Goal: Task Accomplishment & Management: Manage account settings

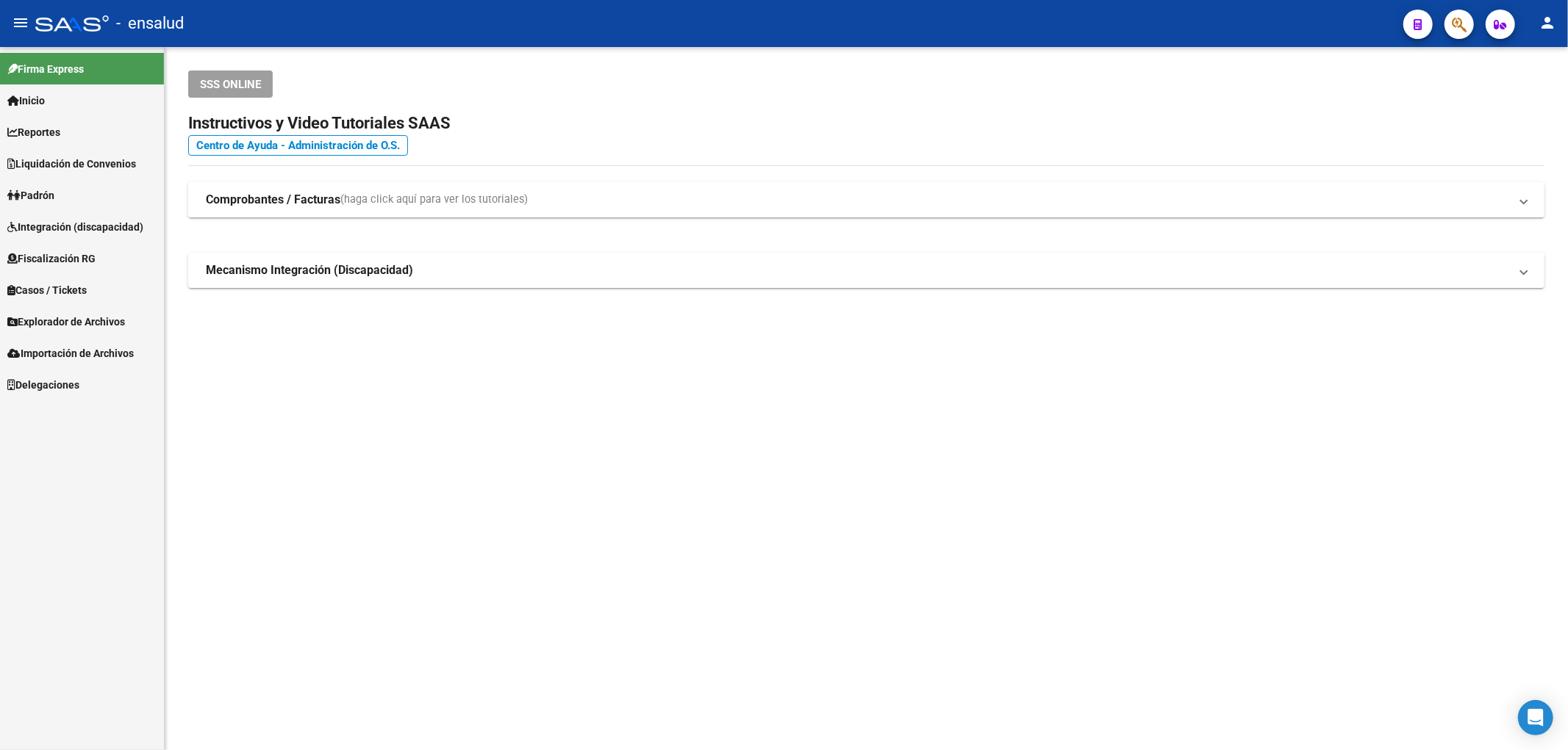
click at [75, 352] on span "Importación de Archivos" at bounding box center [71, 354] width 127 height 16
click at [68, 311] on link "Explorador de Archivos" at bounding box center [82, 321] width 164 height 31
click at [32, 405] on link "SSS" at bounding box center [82, 416] width 164 height 31
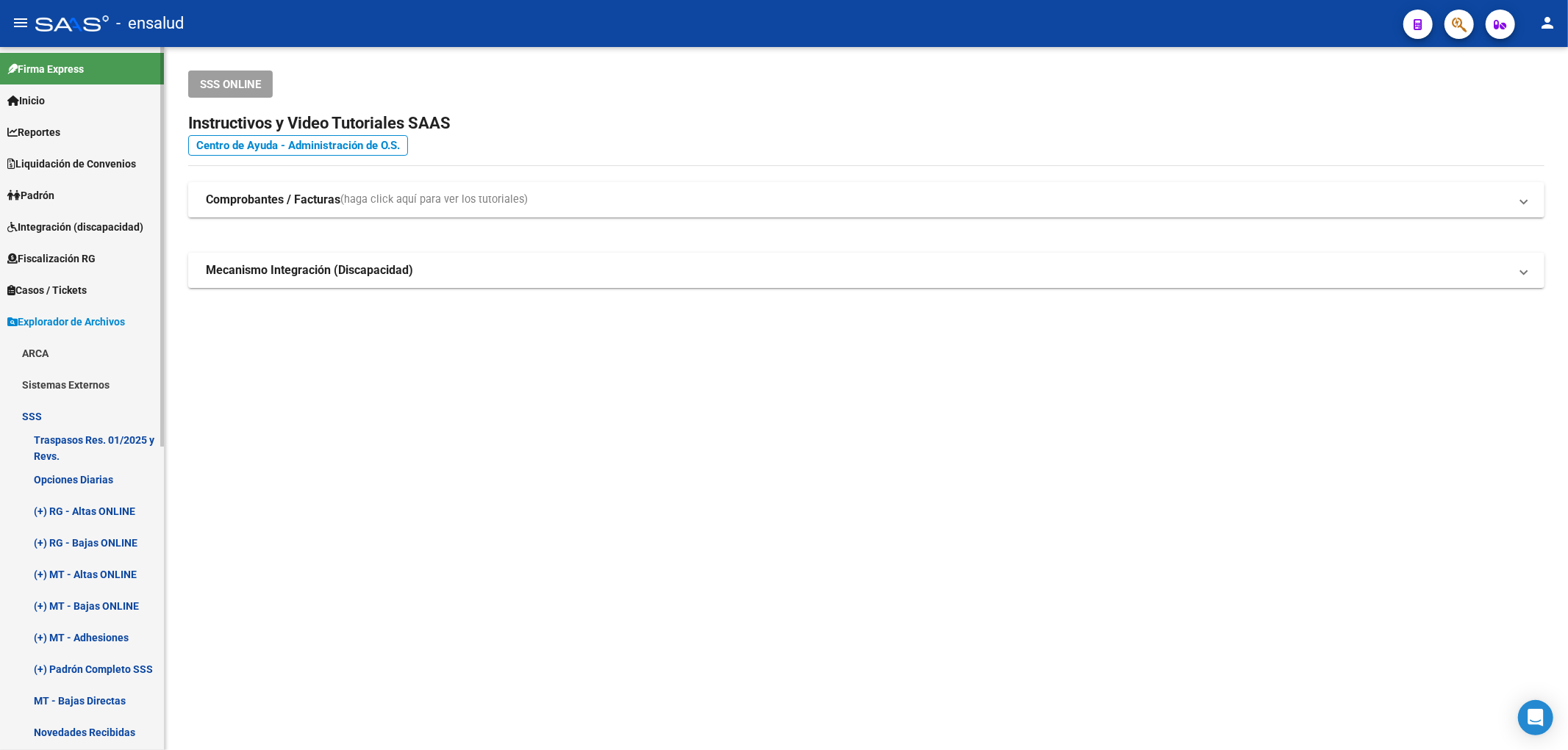
click at [63, 485] on link "Opciones Diarias" at bounding box center [82, 479] width 164 height 31
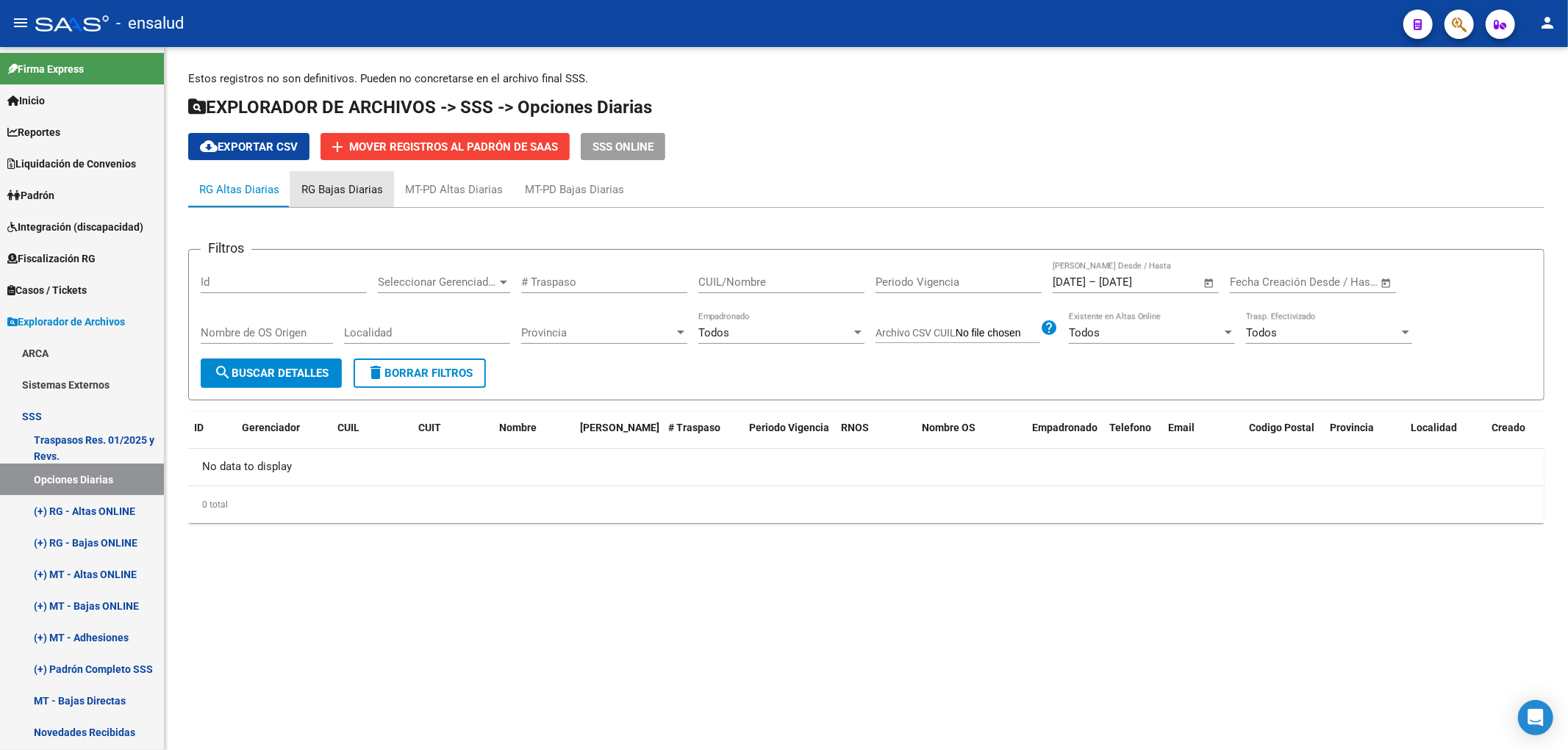
click at [332, 177] on div "RG Bajas Diarias" at bounding box center [342, 189] width 104 height 35
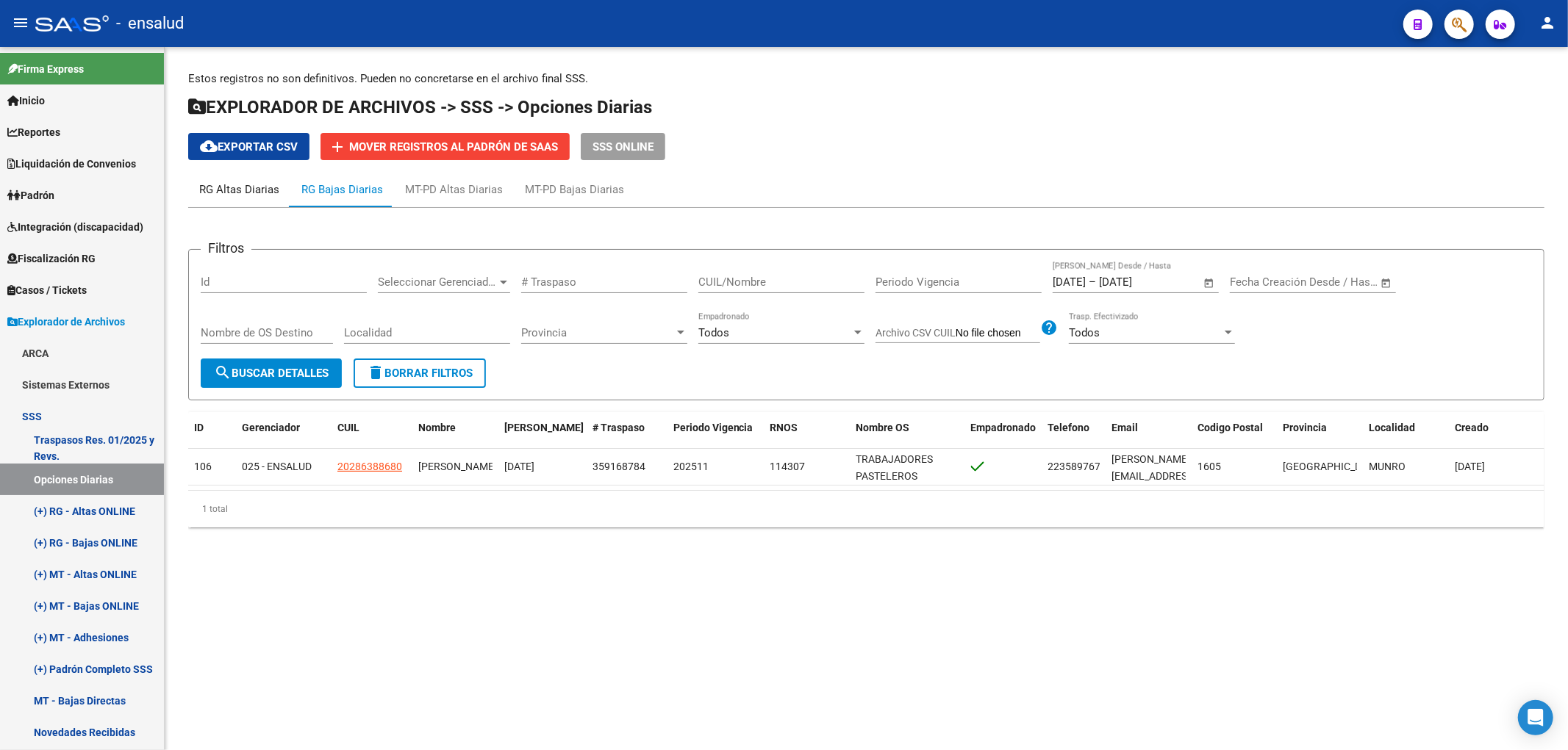
click at [248, 179] on div "RG Altas Diarias" at bounding box center [238, 189] width 102 height 35
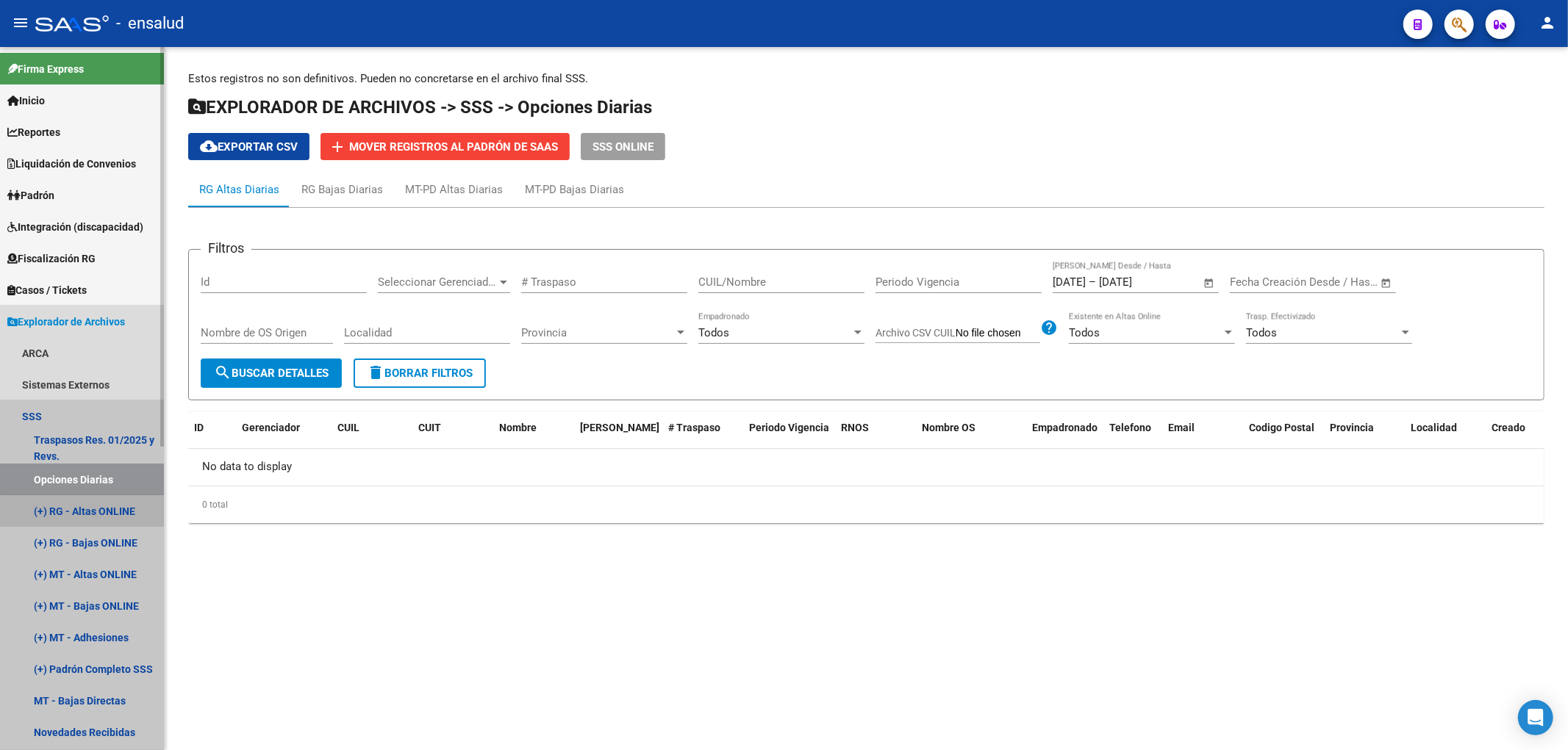
click at [104, 515] on link "(+) RG - Altas ONLINE" at bounding box center [82, 511] width 164 height 31
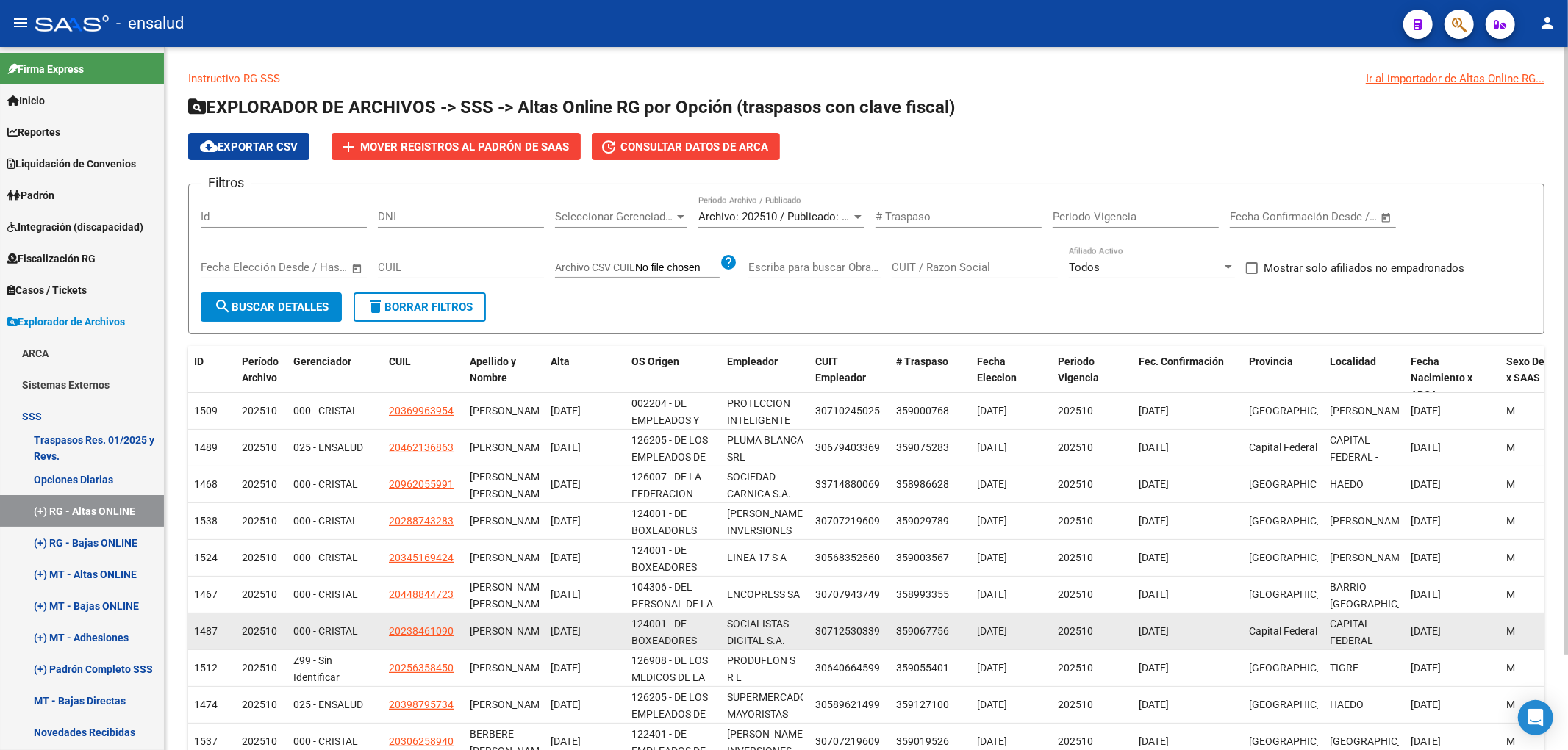
scroll to position [110, 0]
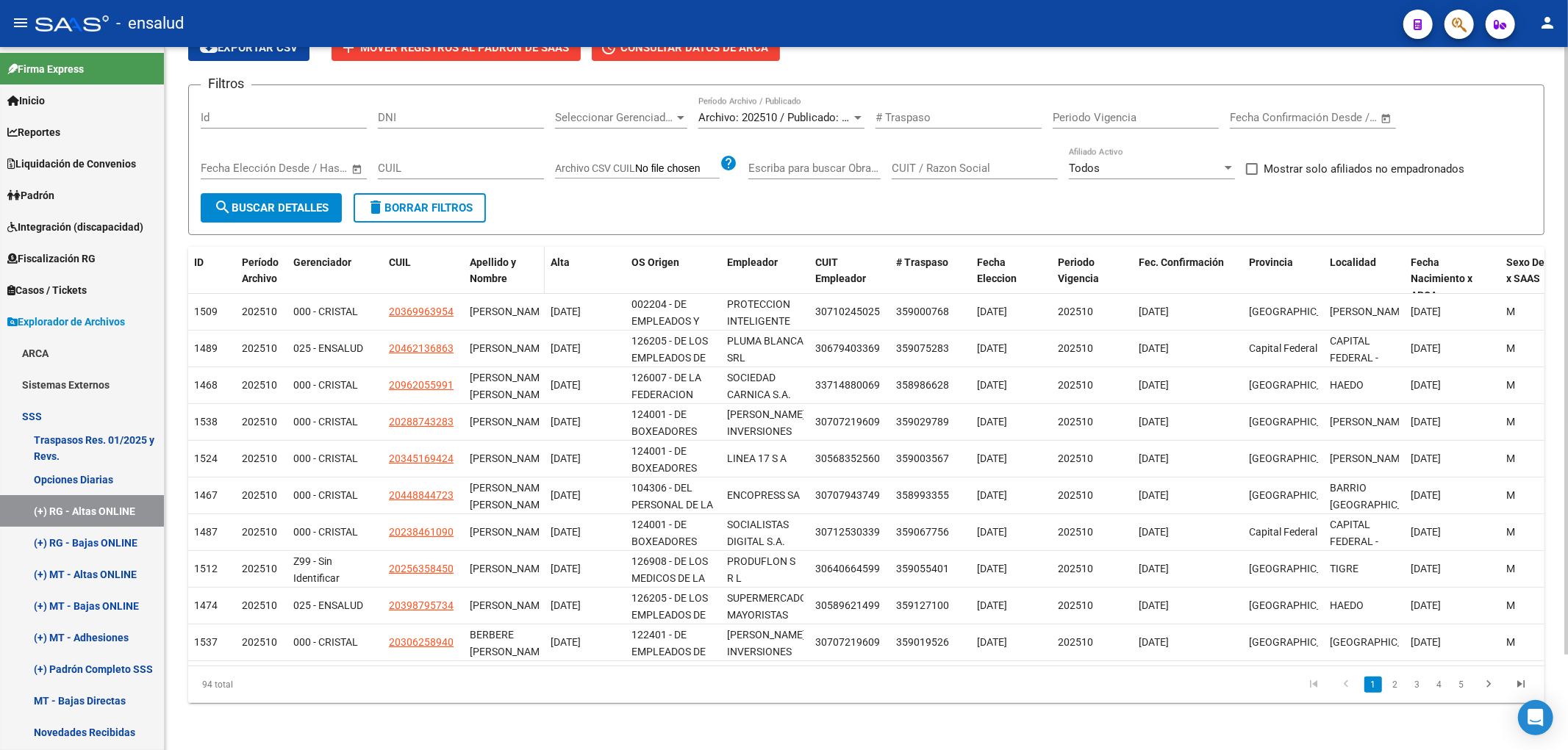
click at [508, 256] on span "Apellido y Nombre" at bounding box center [493, 270] width 46 height 28
click at [1422, 691] on link "3" at bounding box center [1417, 684] width 18 height 16
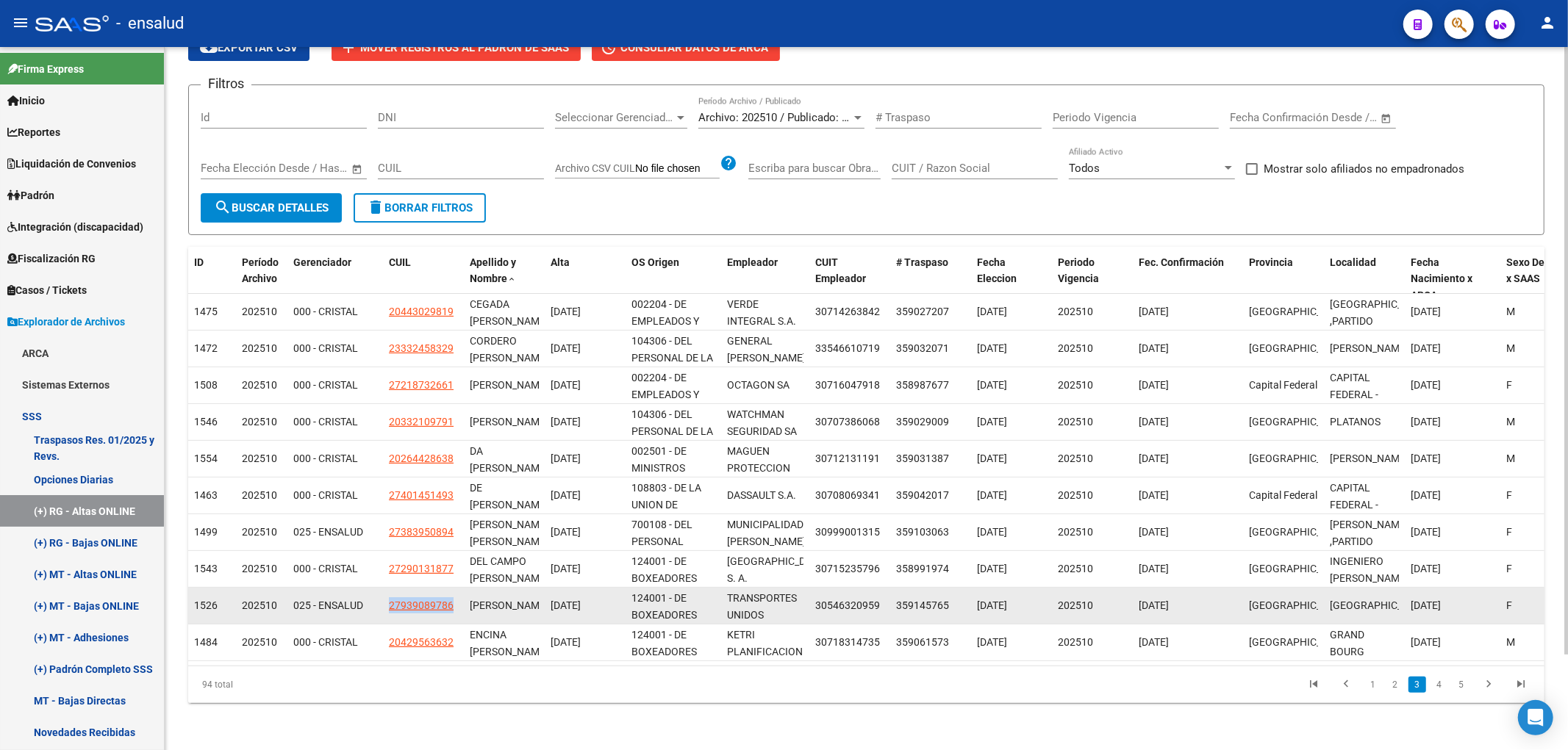
drag, startPoint x: 387, startPoint y: 600, endPoint x: 452, endPoint y: 600, distance: 65.0
click at [452, 600] on datatable-body-cell "27939089786" at bounding box center [423, 606] width 80 height 36
copy span "27939089786"
click at [437, 600] on span "27939089786" at bounding box center [421, 606] width 65 height 12
copy span "27939089786"
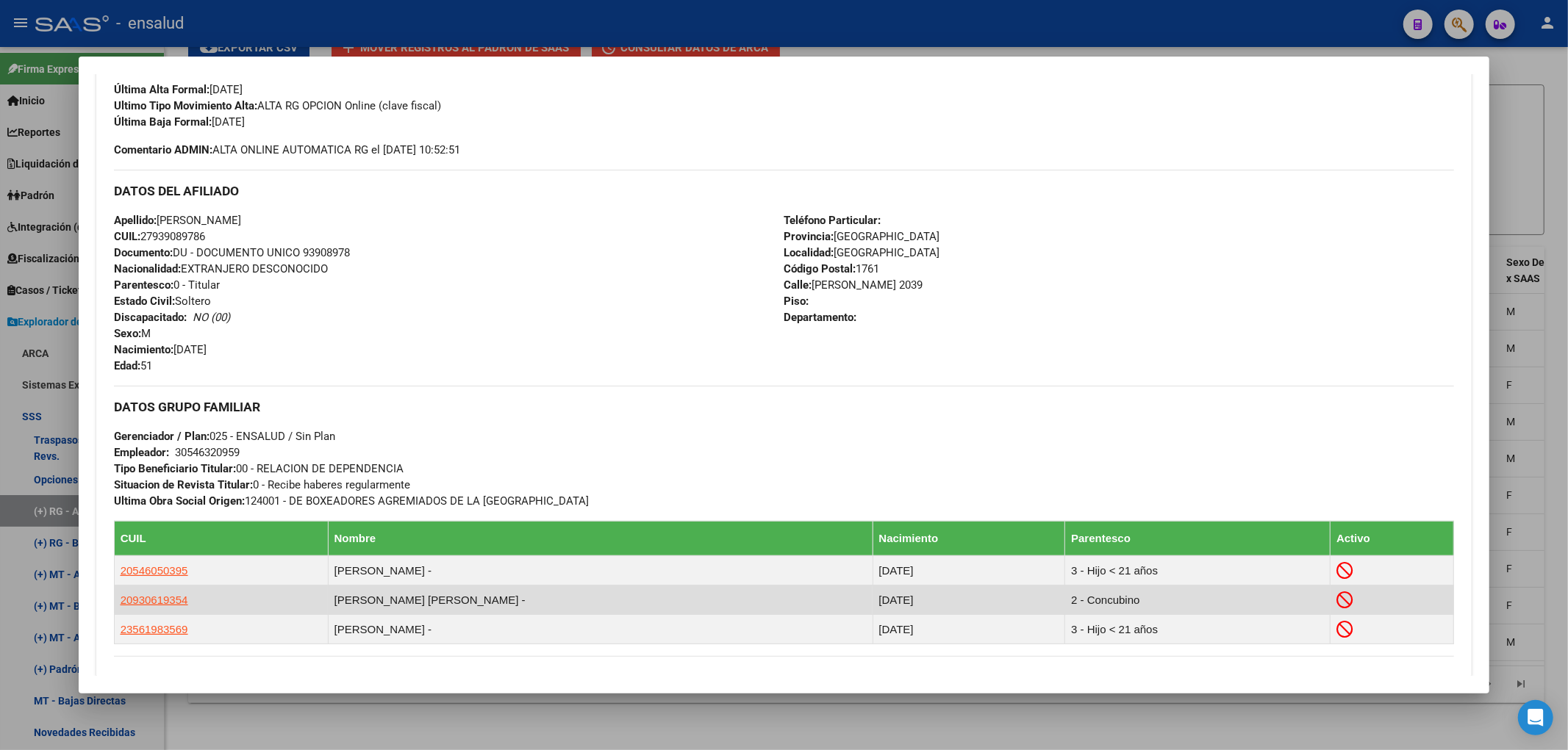
scroll to position [652, 0]
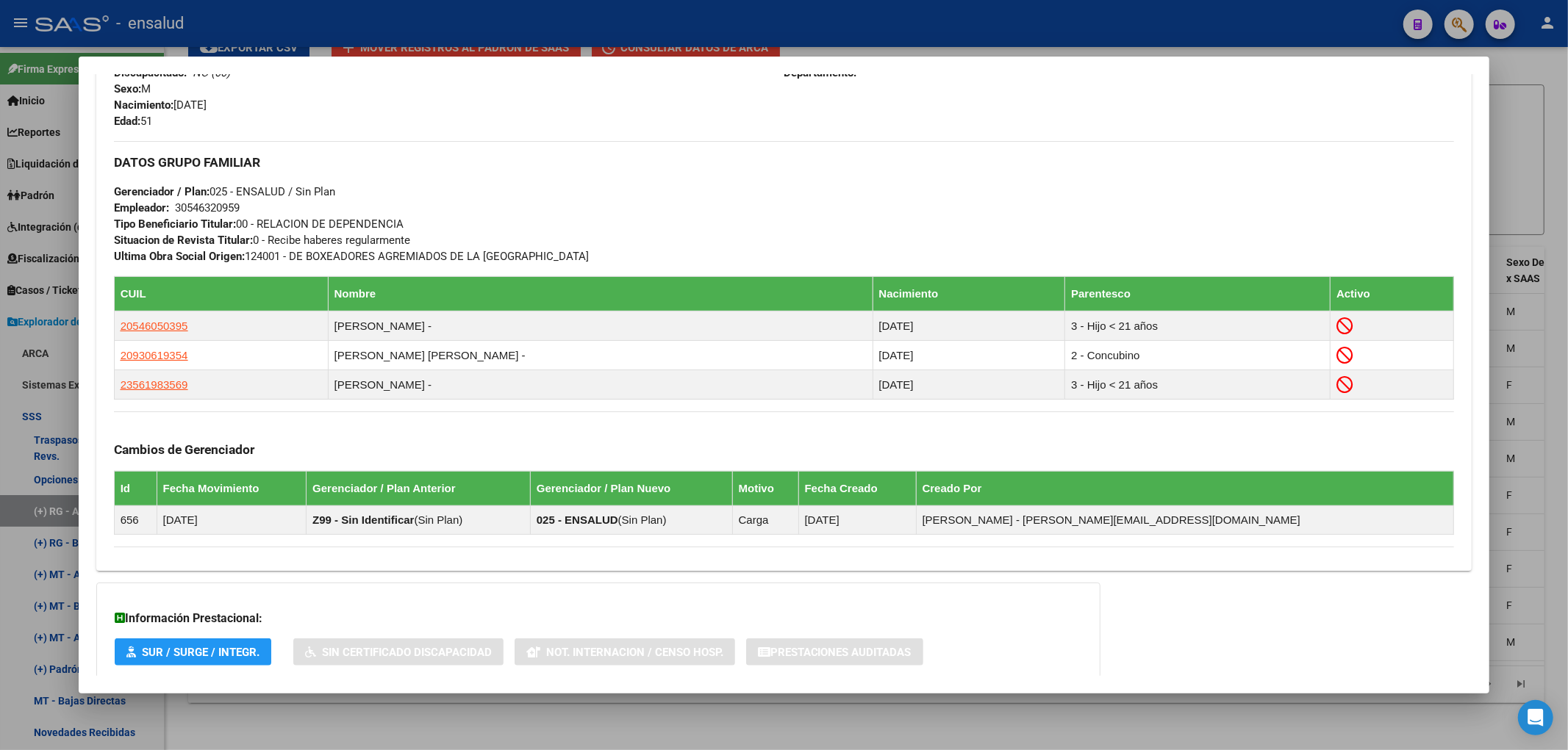
click at [588, 738] on div at bounding box center [784, 375] width 1568 height 750
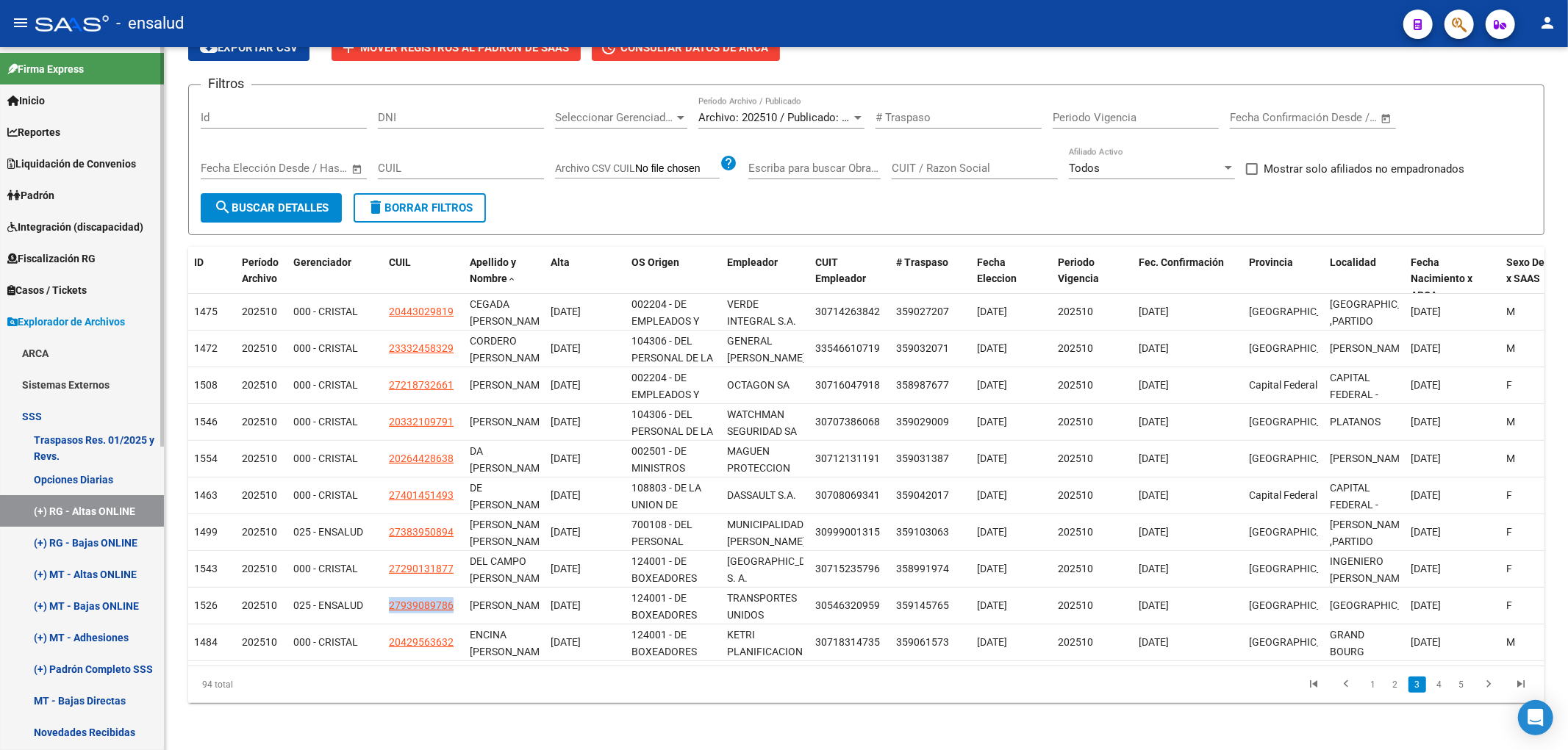
click at [59, 185] on link "Padrón" at bounding box center [82, 195] width 164 height 31
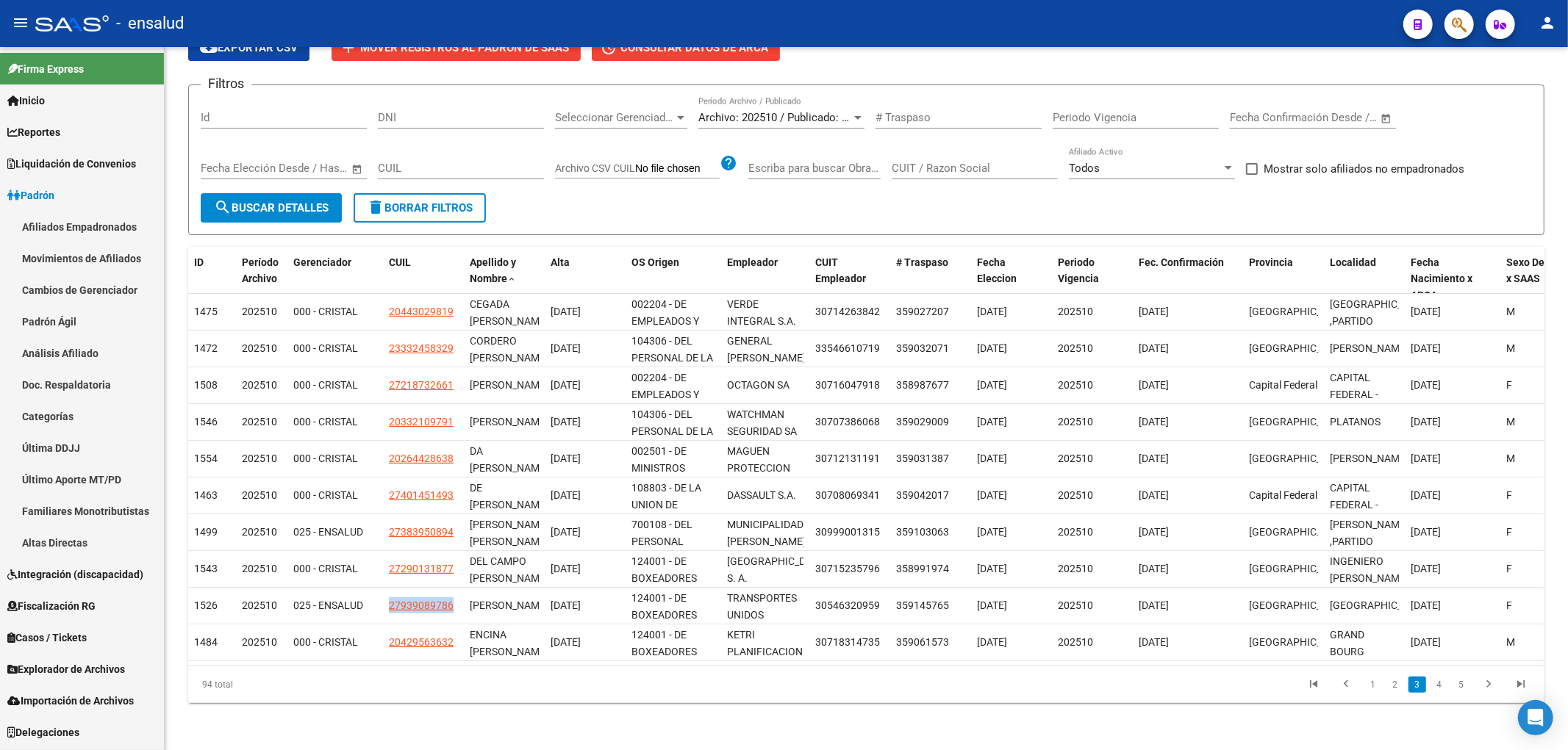
click at [69, 222] on link "Afiliados Empadronados" at bounding box center [82, 226] width 164 height 31
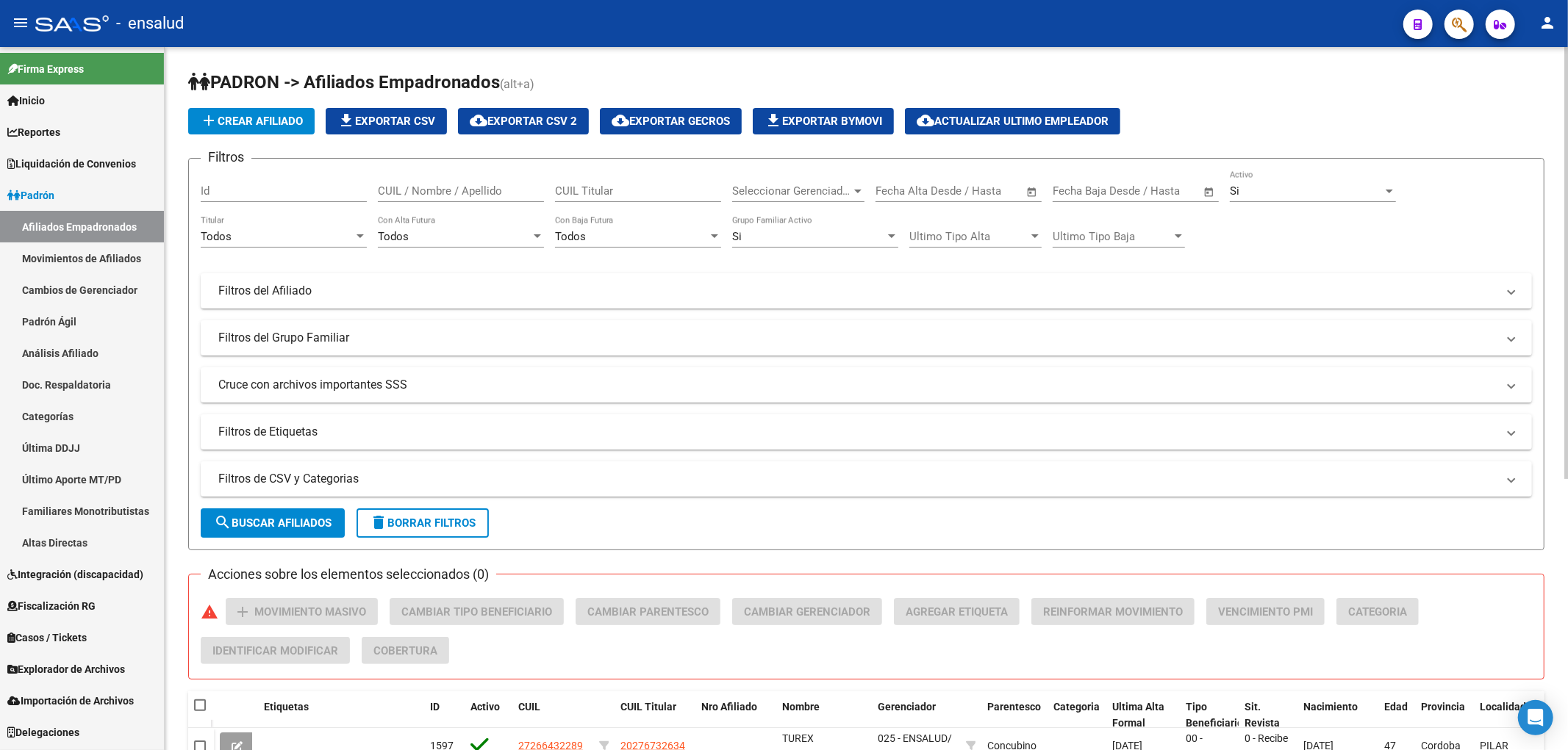
click at [436, 182] on div "CUIL / Nombre / Apellido" at bounding box center [461, 186] width 166 height 31
click at [436, 187] on input "CUIL / Nombre / Apellido" at bounding box center [461, 191] width 166 height 13
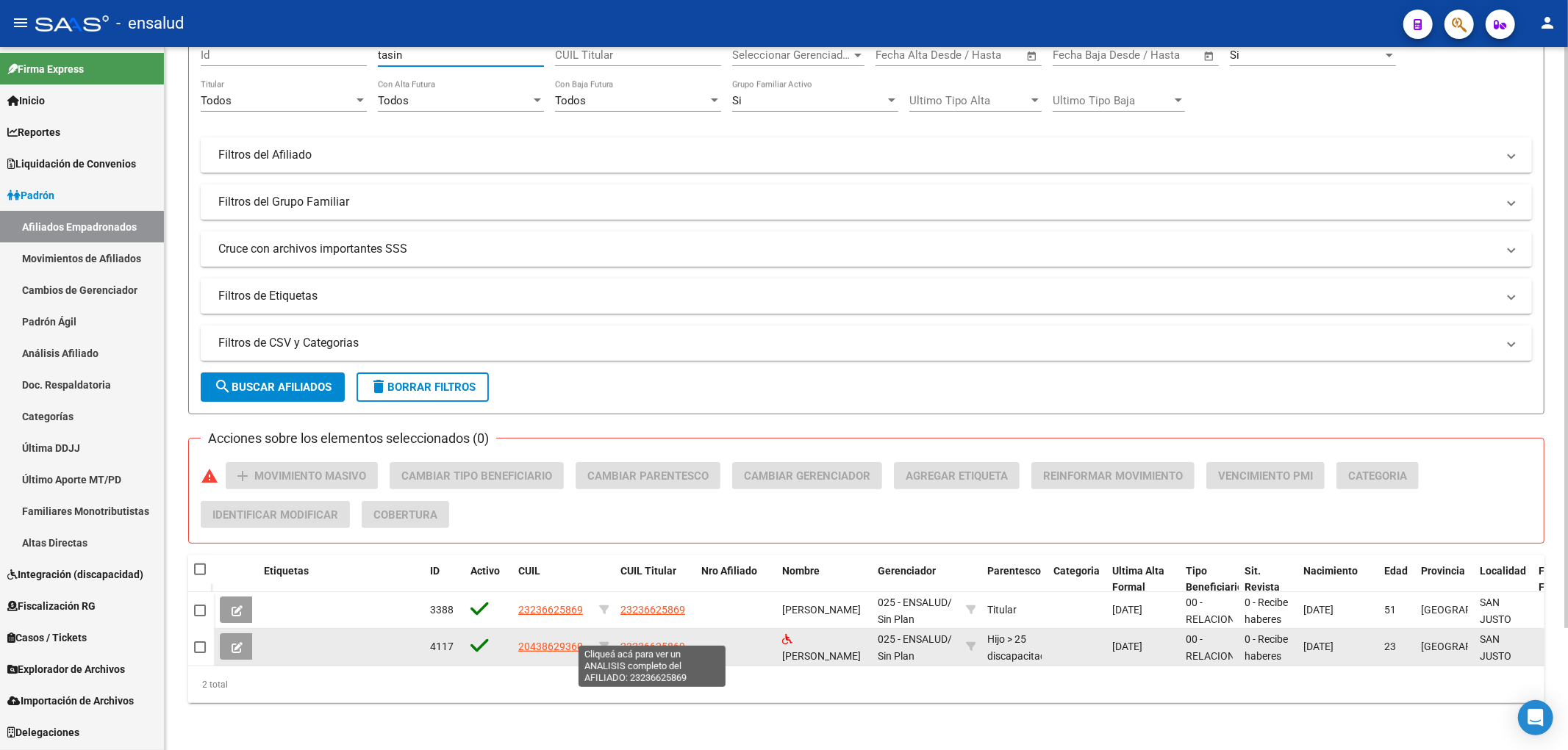
type input "tasin"
click at [654, 641] on span "23236625869" at bounding box center [652, 646] width 65 height 12
type textarea "23236625869"
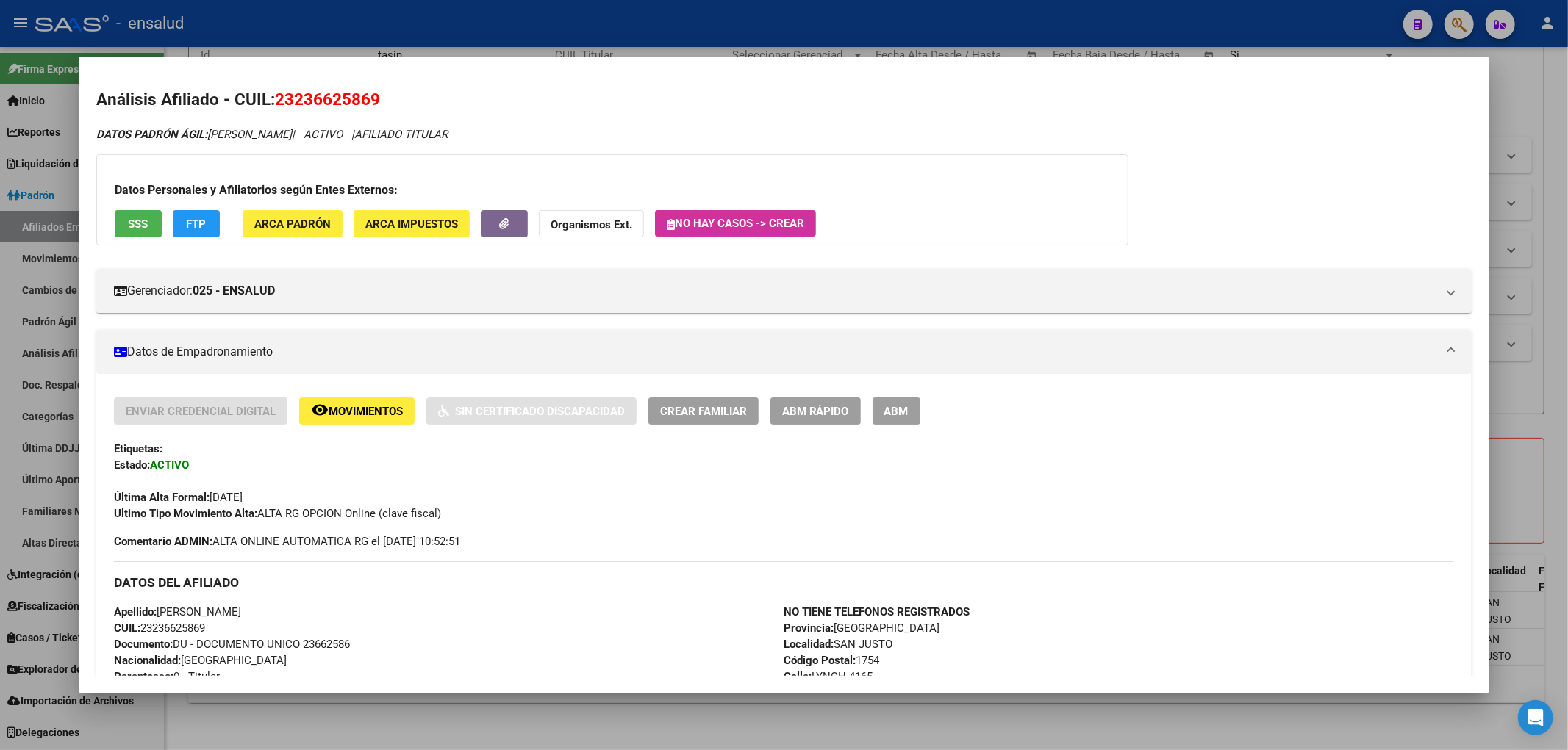
click at [812, 416] on span "ABM Rápido" at bounding box center [815, 411] width 67 height 13
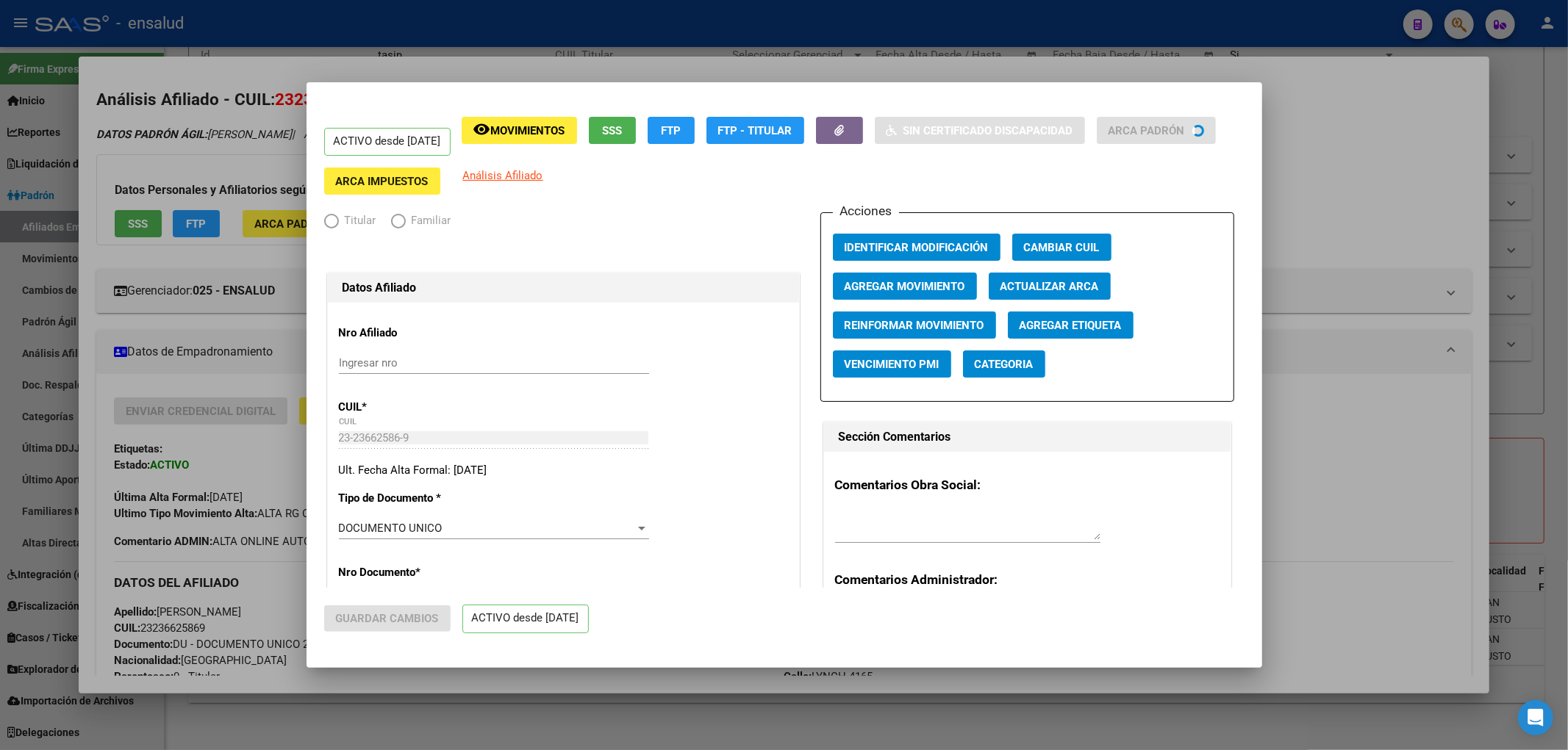
radio input "true"
type input "30-70711845-4"
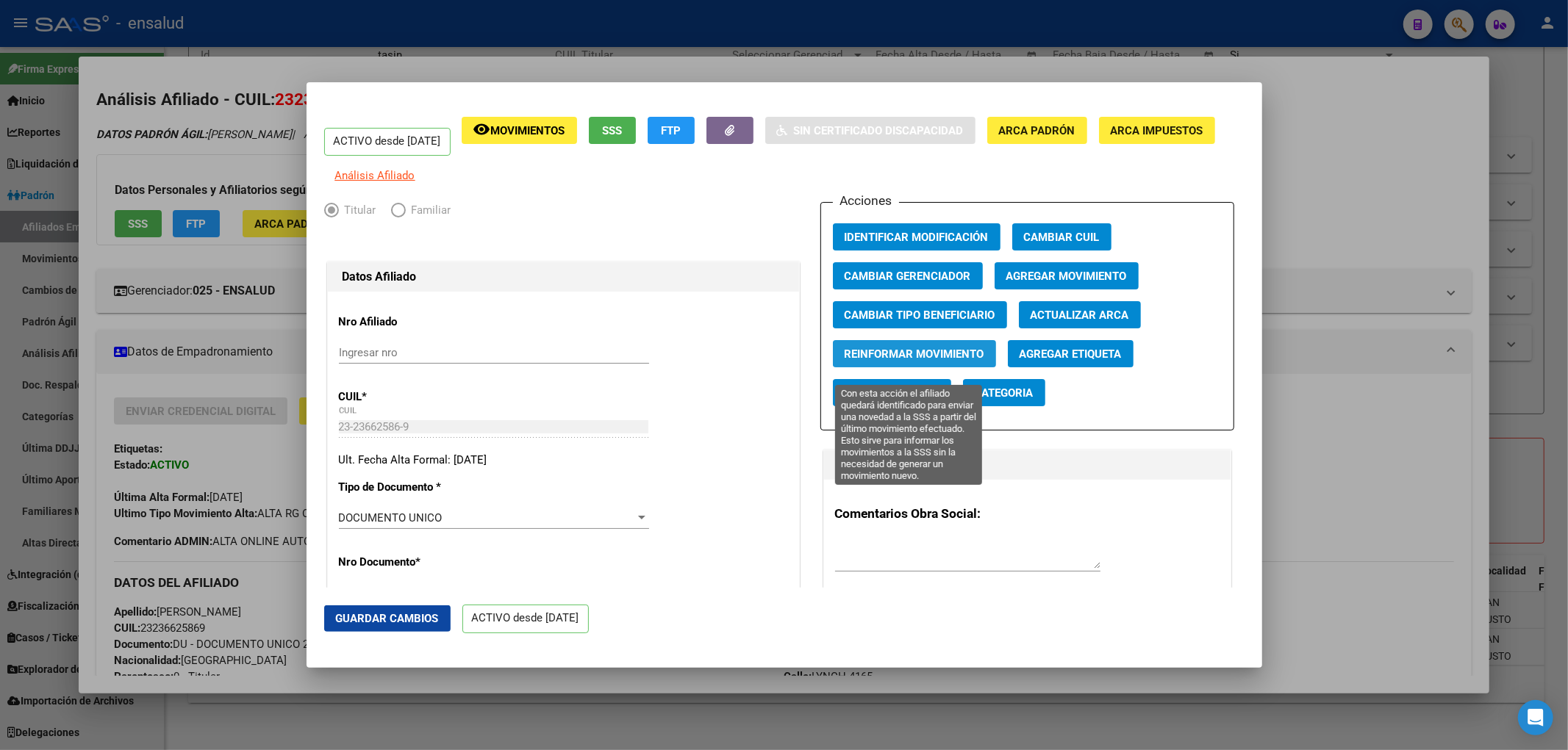
click at [923, 360] on span "Reinformar Movimiento" at bounding box center [914, 355] width 139 height 13
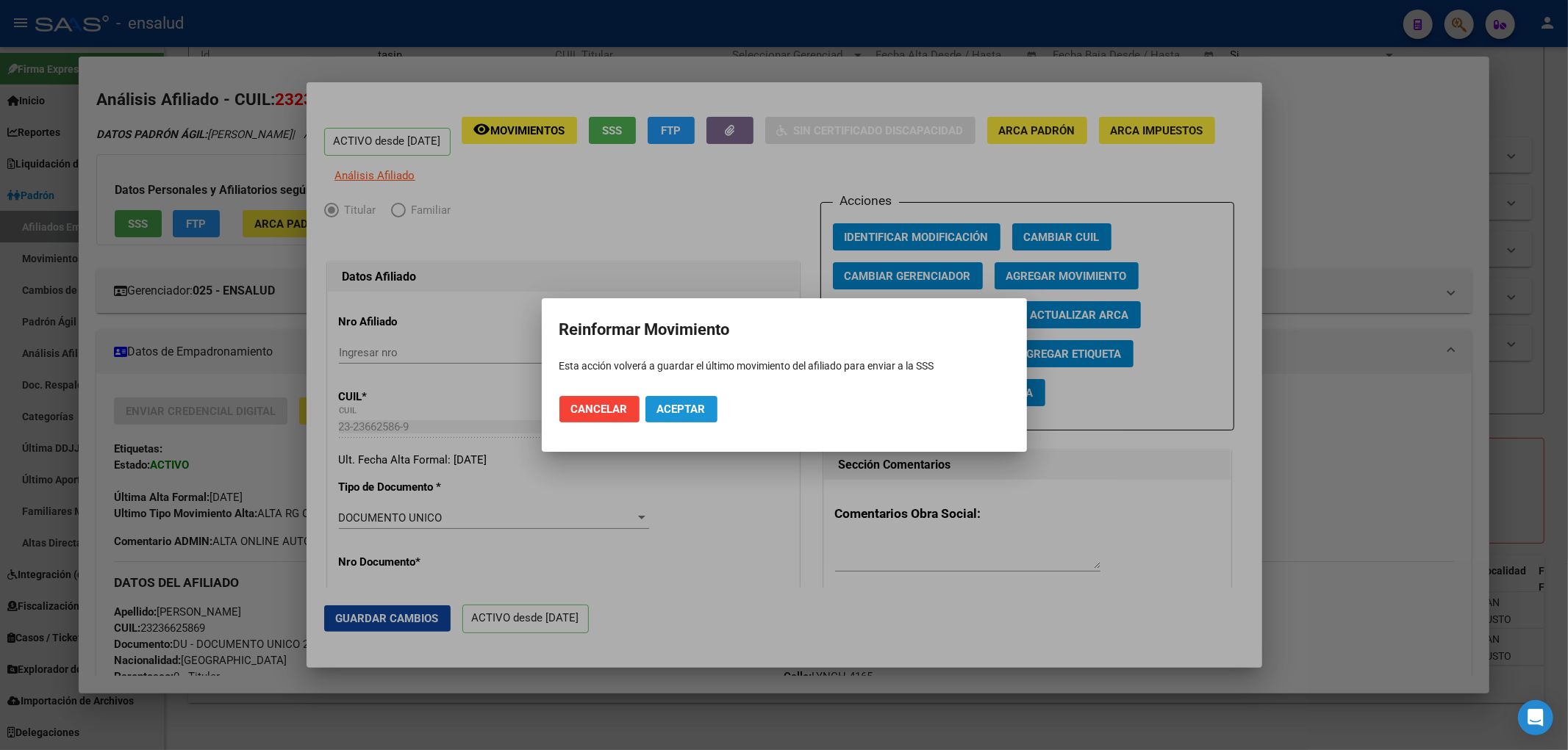
click at [692, 413] on span "Aceptar" at bounding box center [681, 409] width 48 height 13
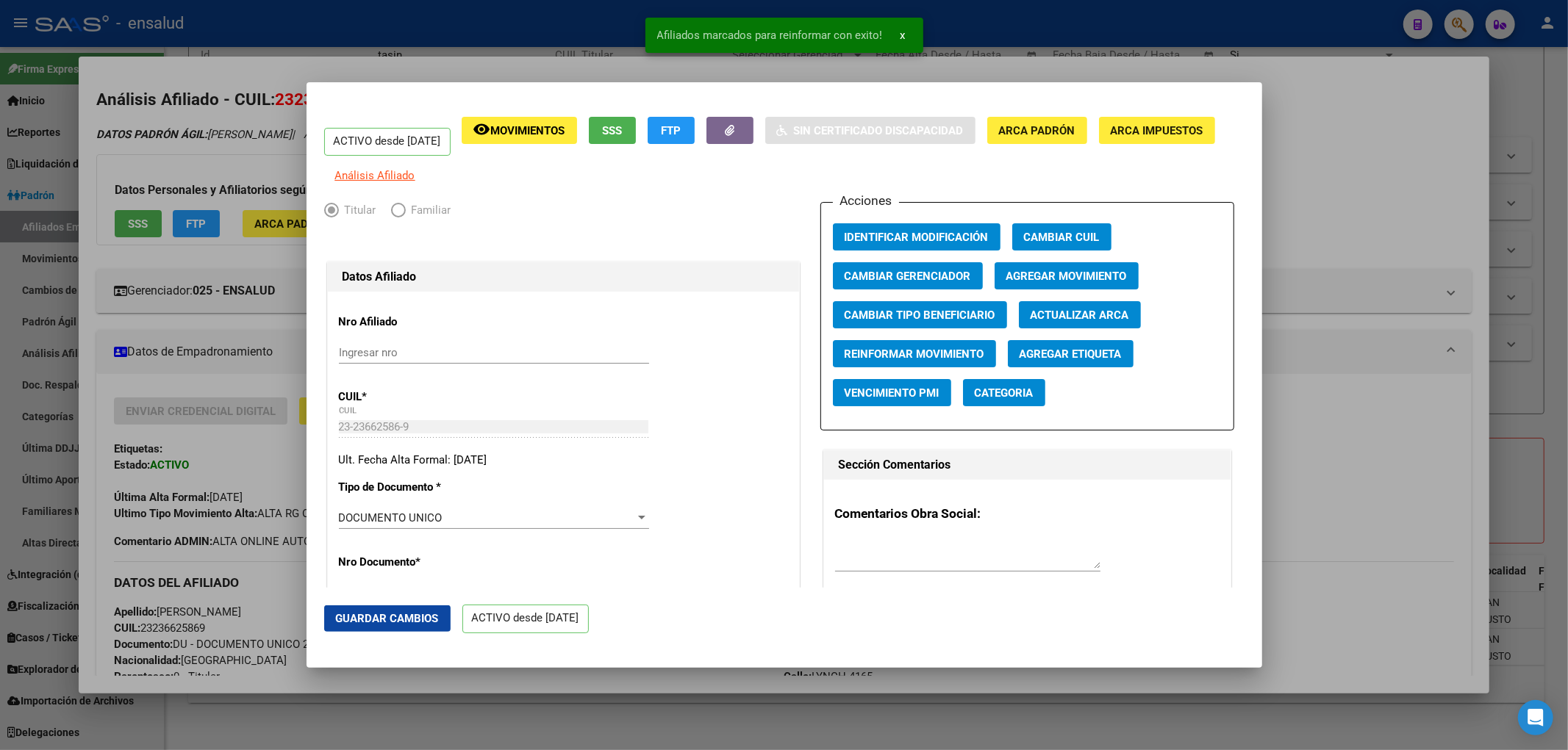
click at [1349, 184] on div at bounding box center [784, 375] width 1568 height 750
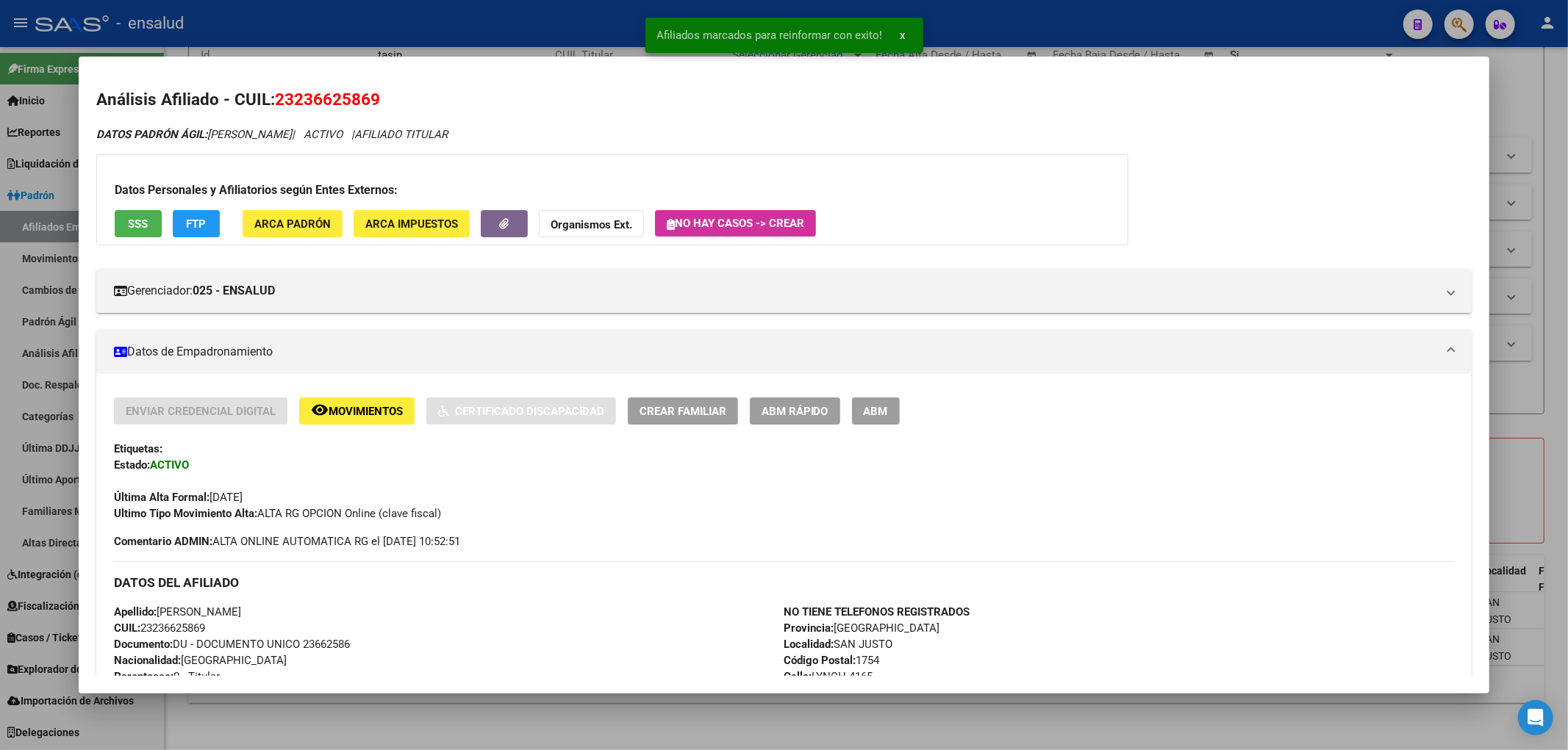
click at [1532, 214] on div at bounding box center [784, 375] width 1568 height 750
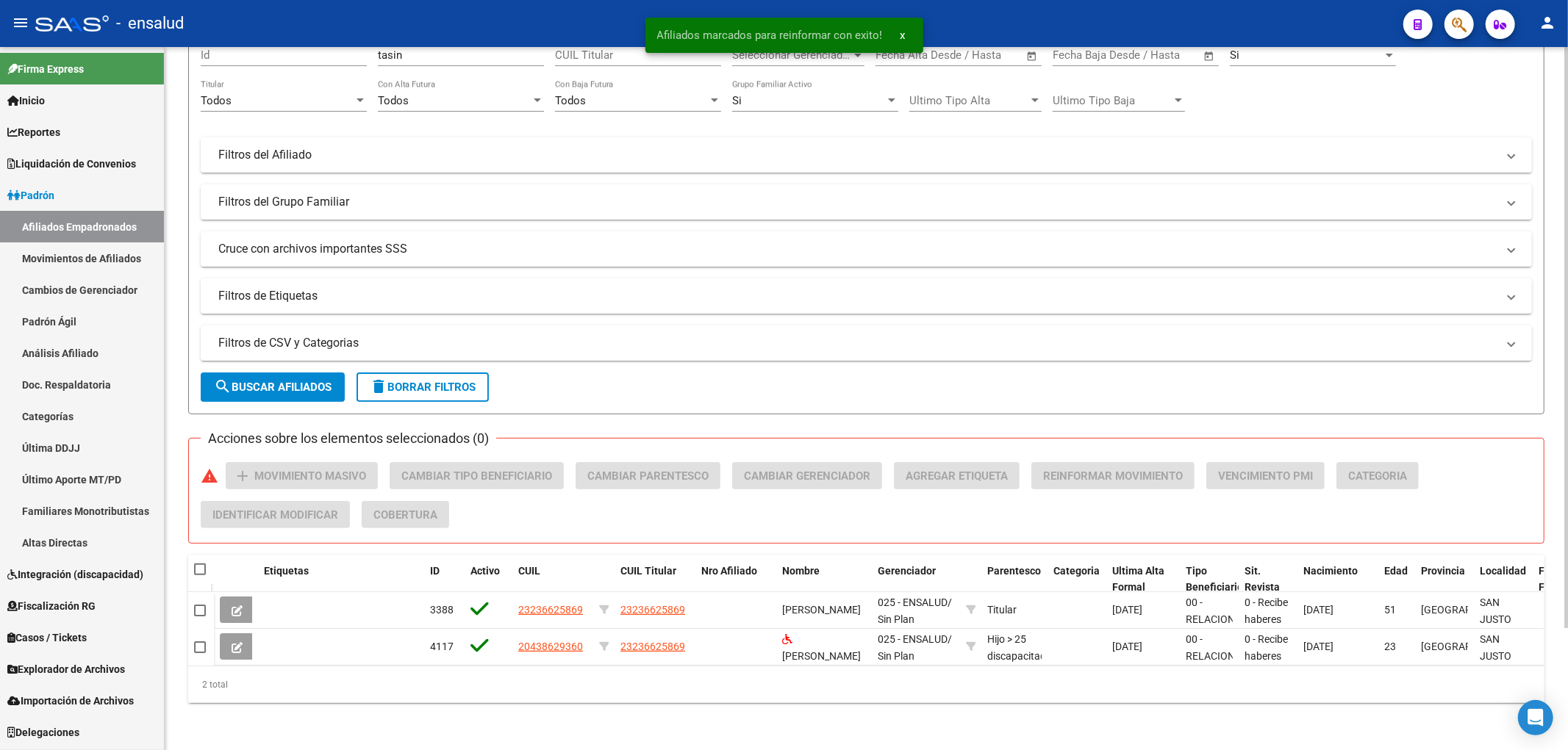
scroll to position [0, 0]
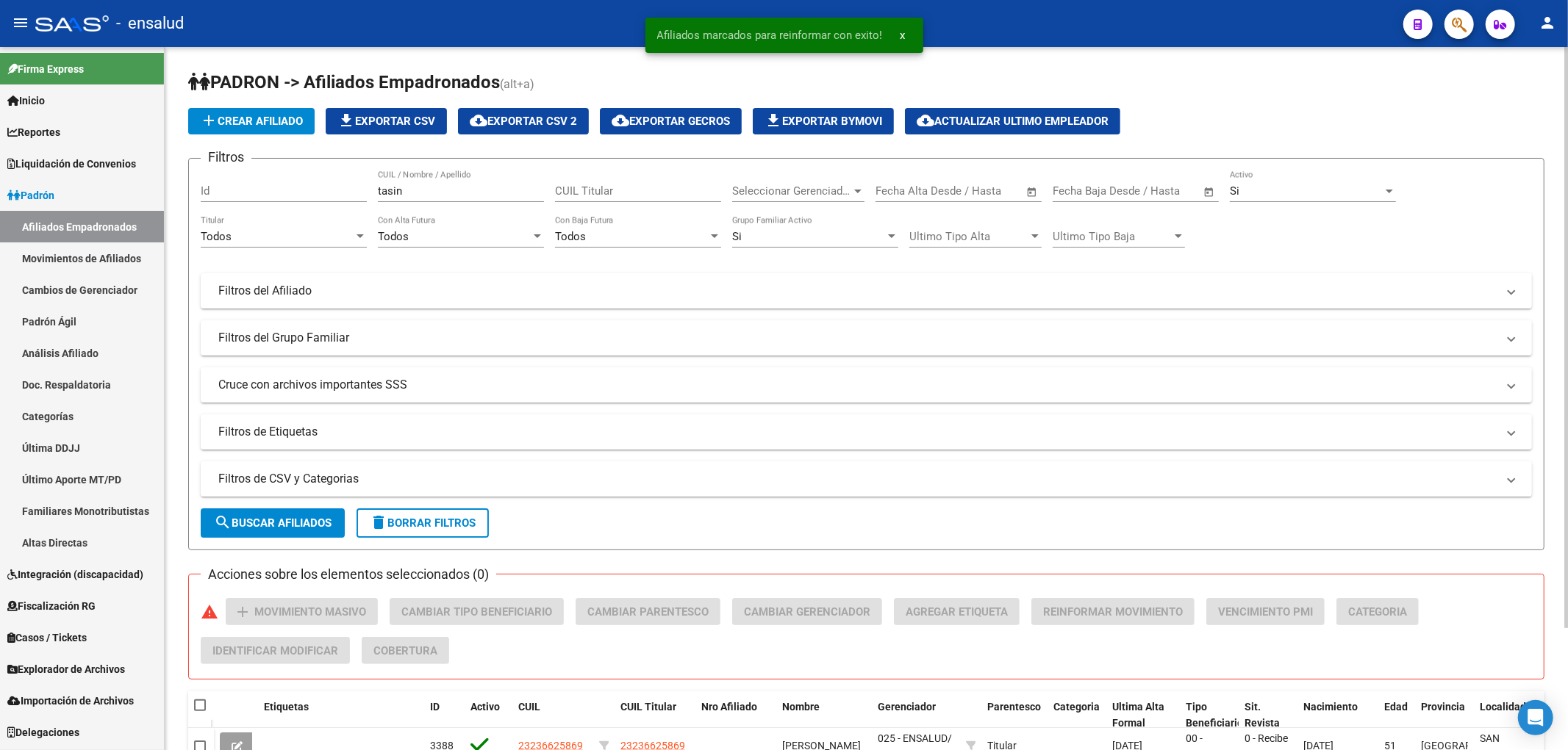
click at [422, 182] on div "[PERSON_NAME] CUIL / Nombre / Apellido" at bounding box center [461, 186] width 166 height 31
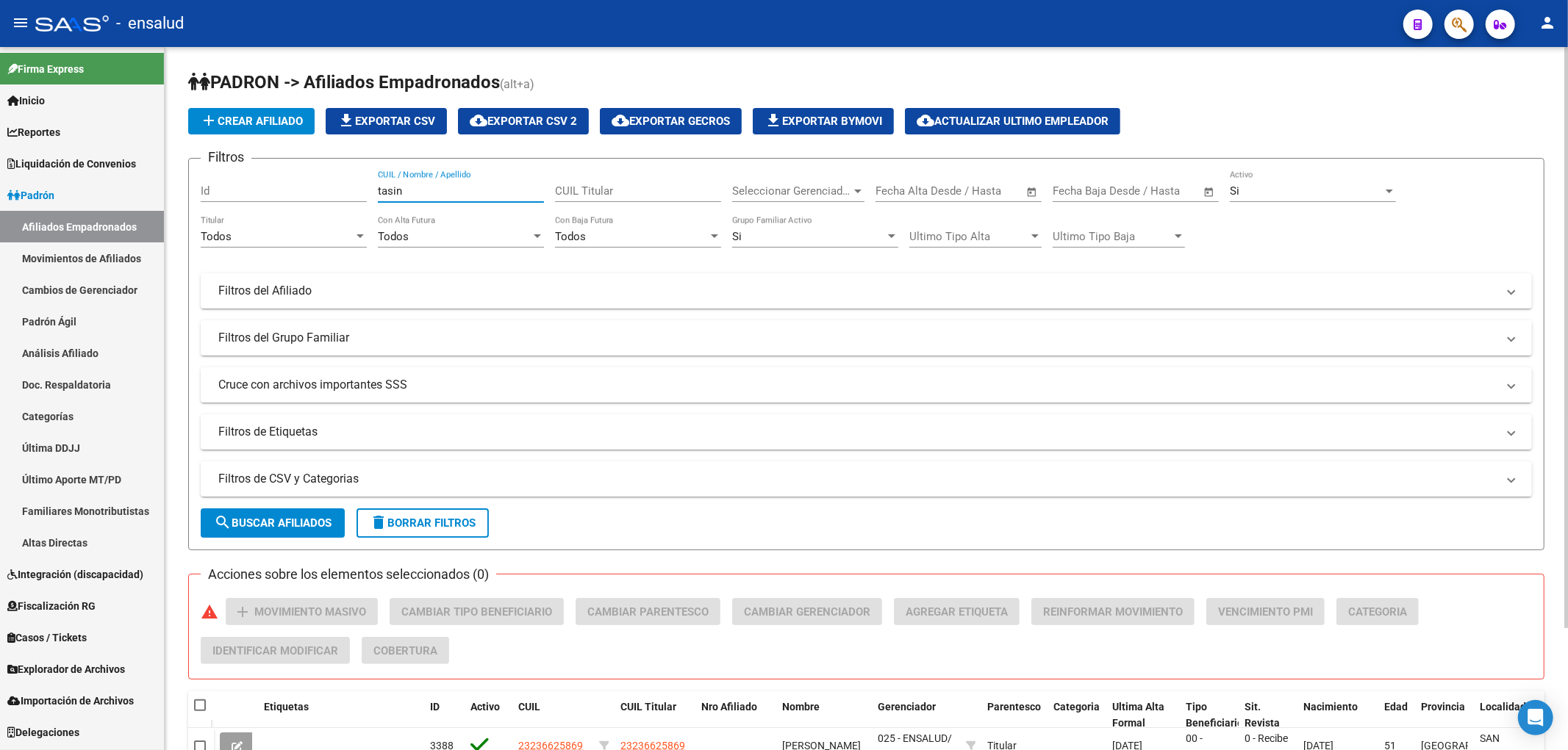
click at [408, 196] on input "tasin" at bounding box center [461, 191] width 166 height 13
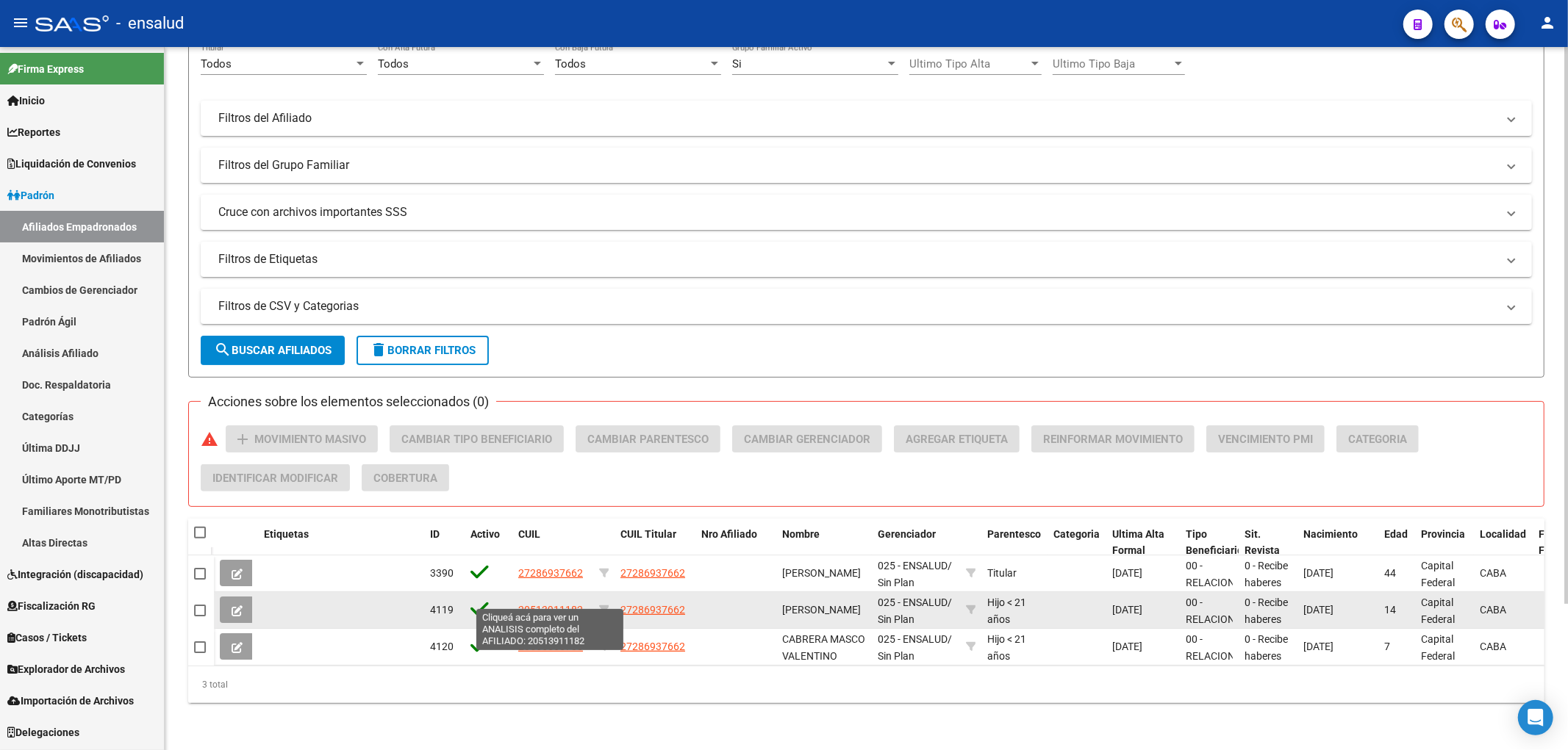
type input "masco"
click at [560, 604] on span "20513911182" at bounding box center [550, 610] width 65 height 12
type textarea "20513911182"
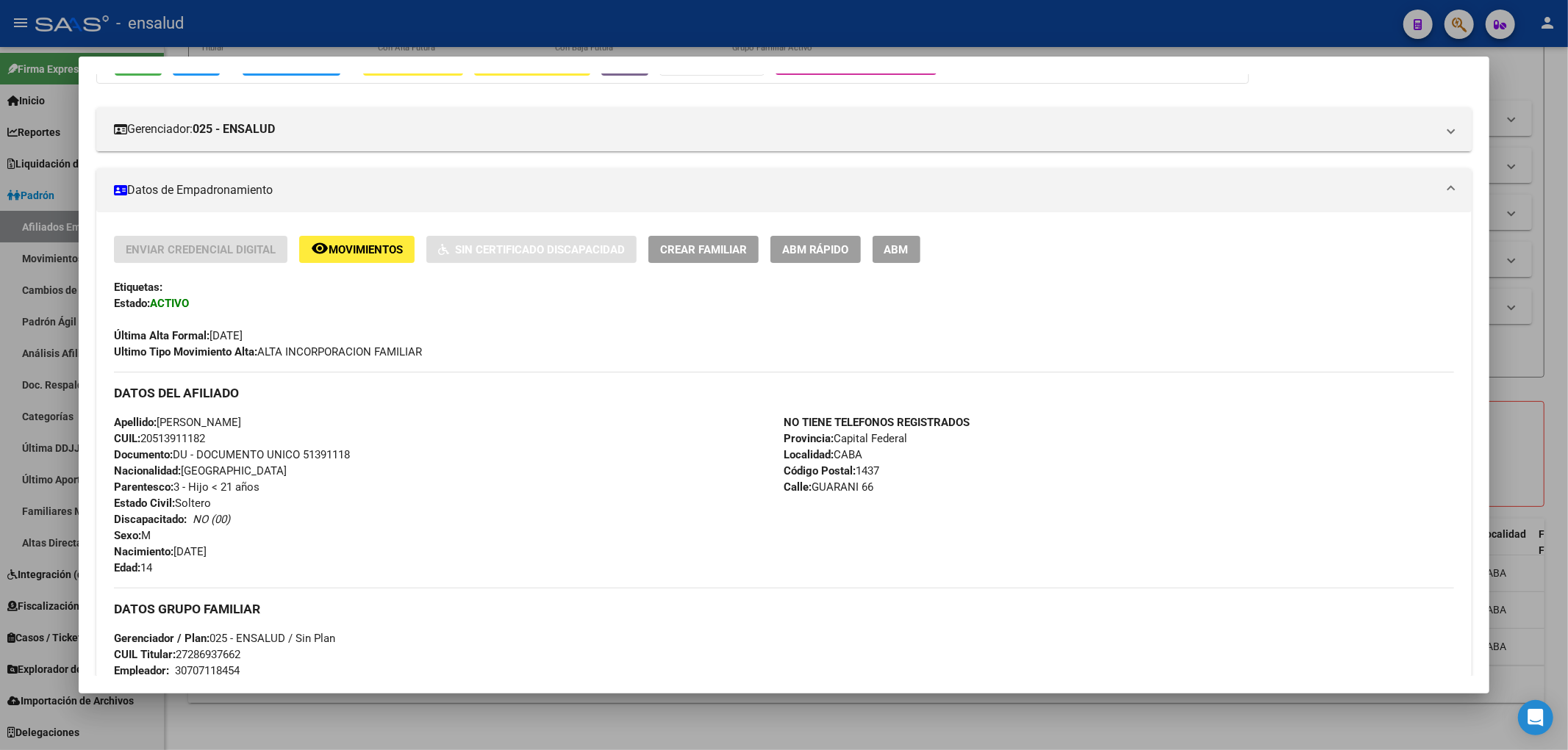
scroll to position [0, 0]
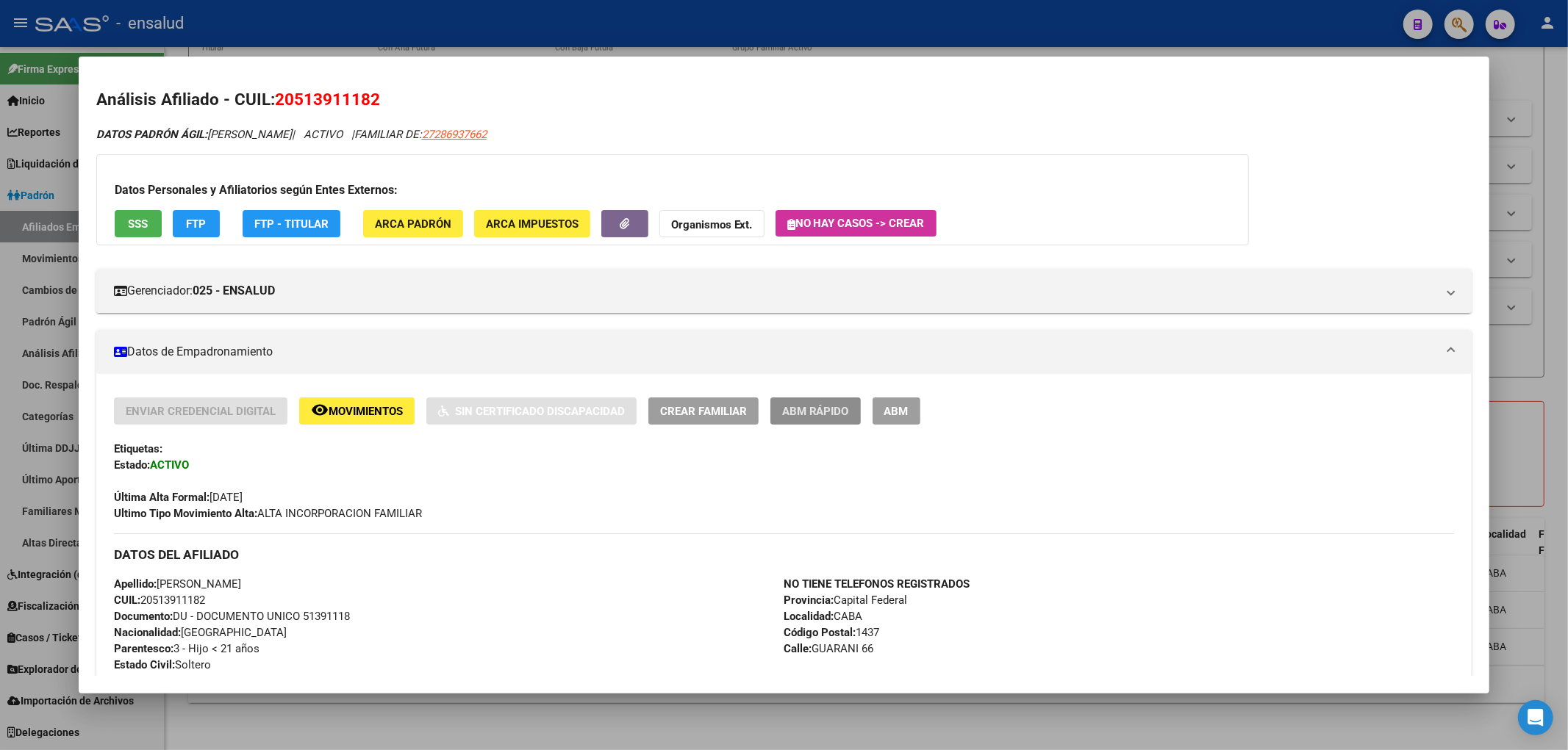
click at [825, 416] on span "ABM Rápido" at bounding box center [815, 411] width 67 height 13
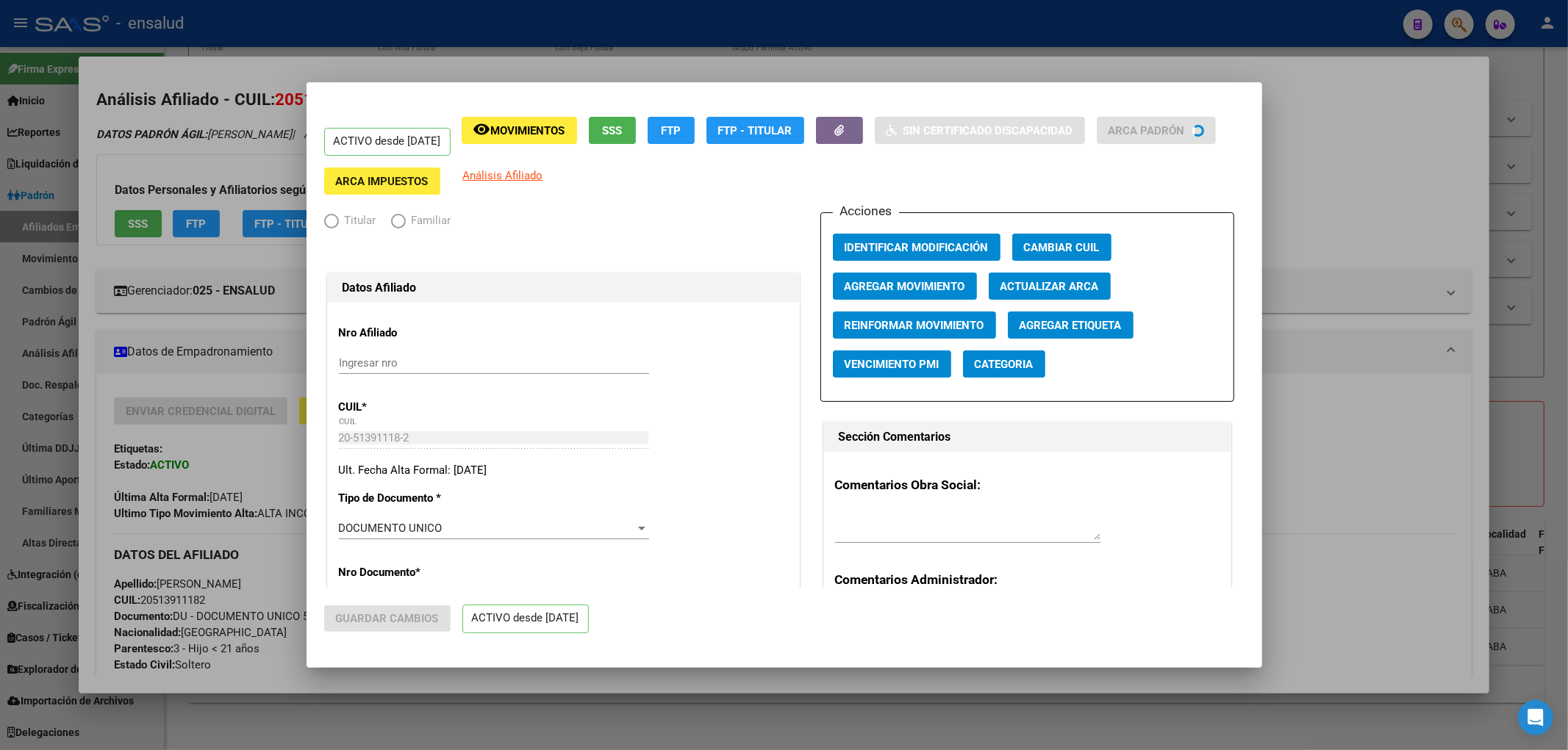
radio input "true"
type input "30-70711845-4"
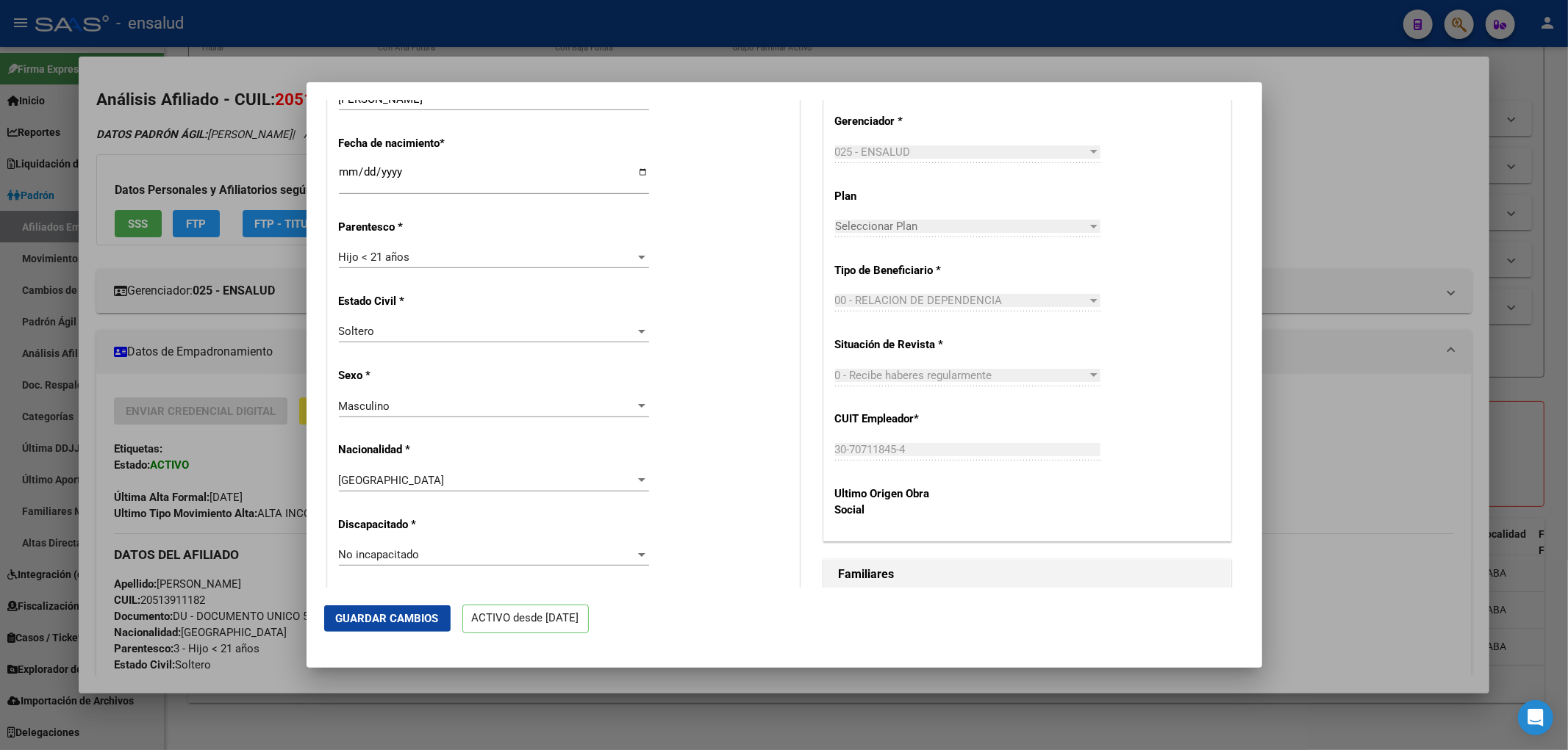
scroll to position [816, 0]
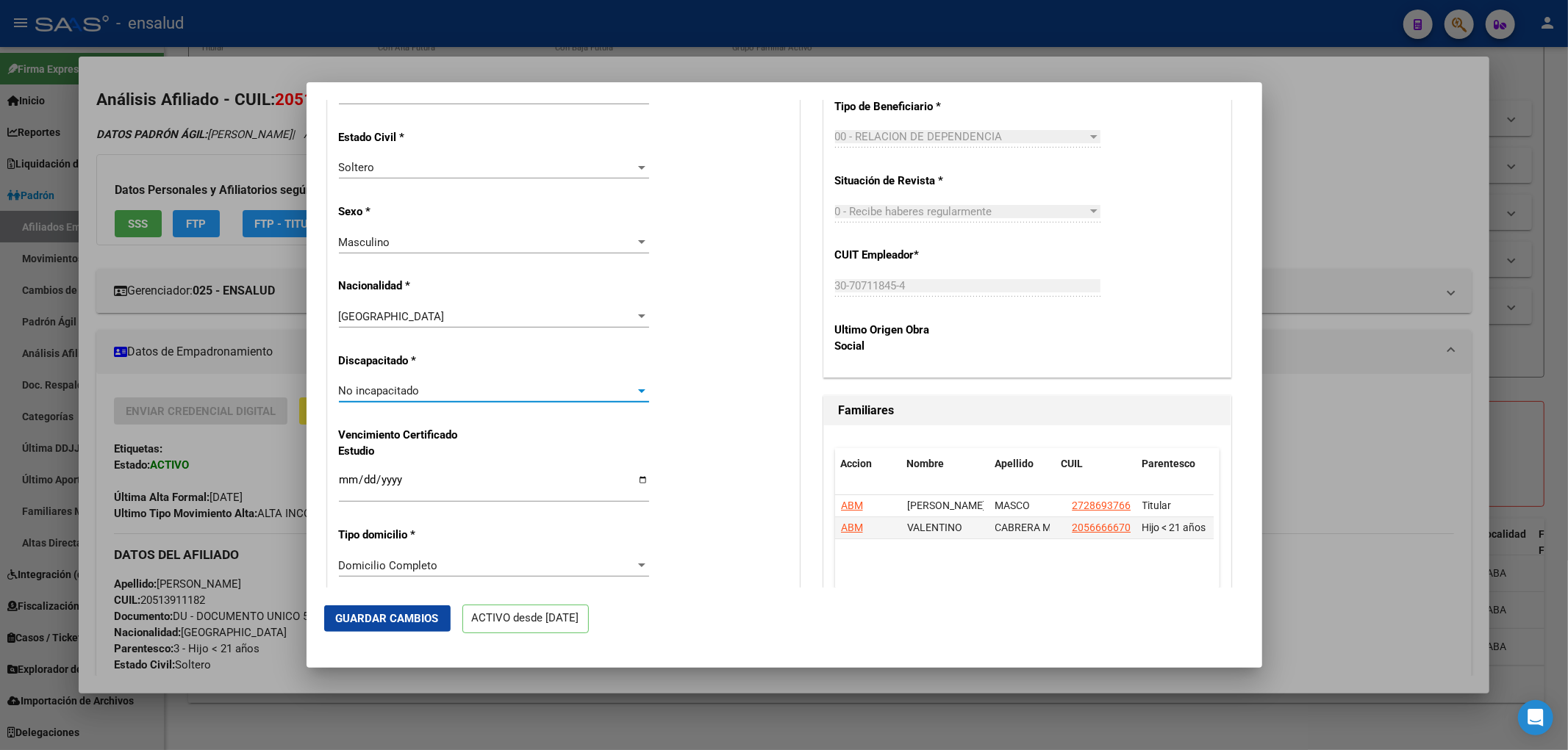
click at [432, 393] on div "No incapacitado" at bounding box center [487, 391] width 297 height 13
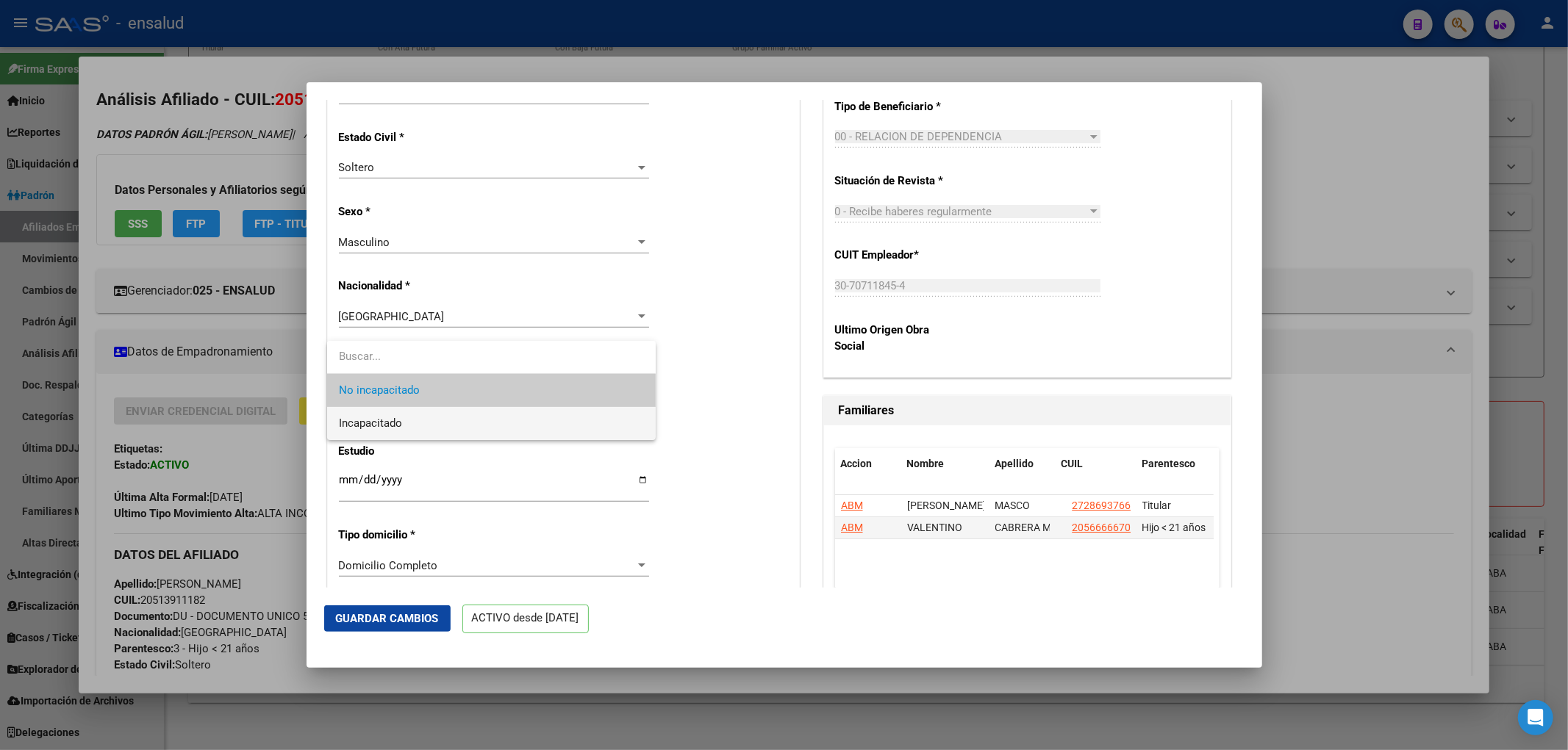
click at [419, 417] on span "Incapacitado" at bounding box center [491, 423] width 305 height 33
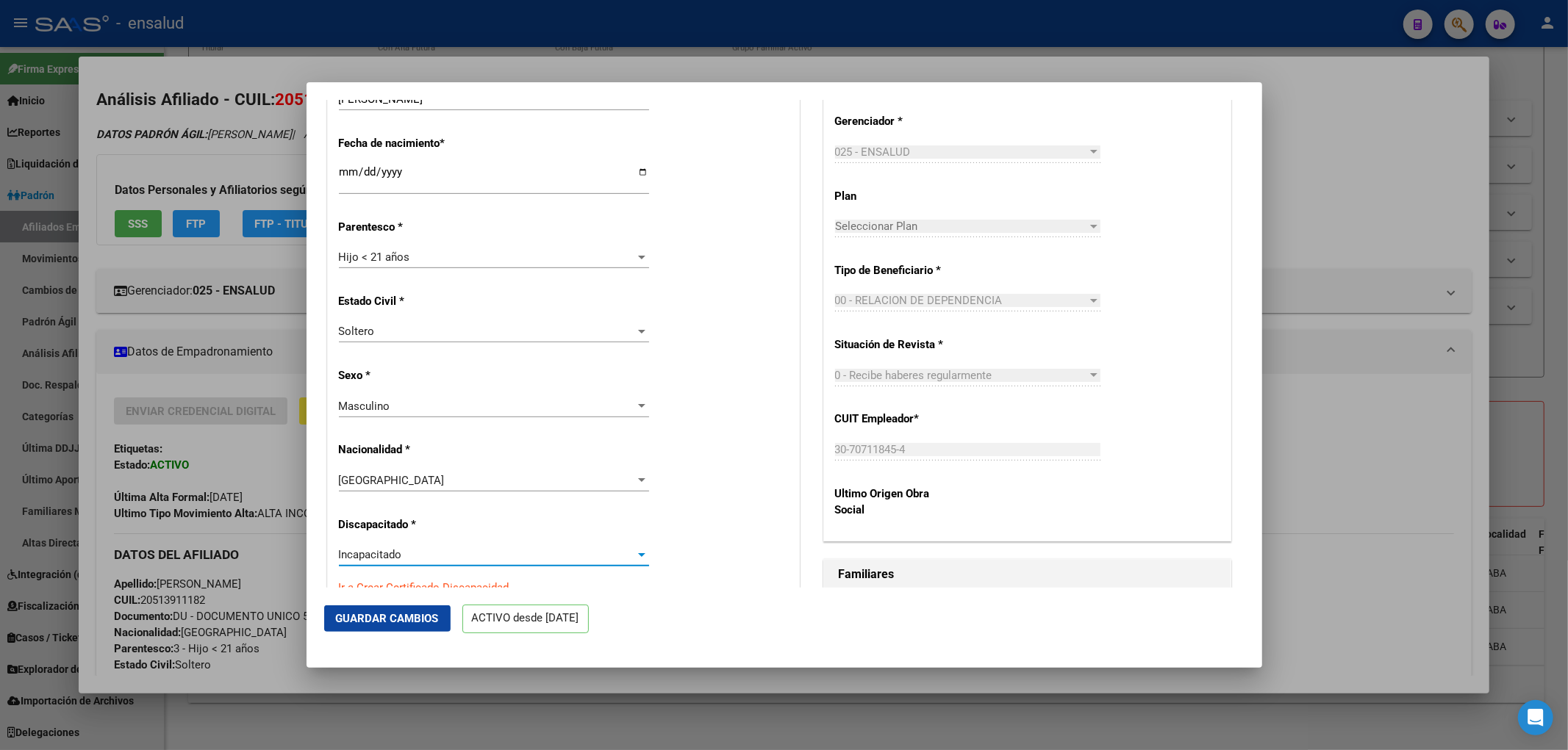
scroll to position [407, 0]
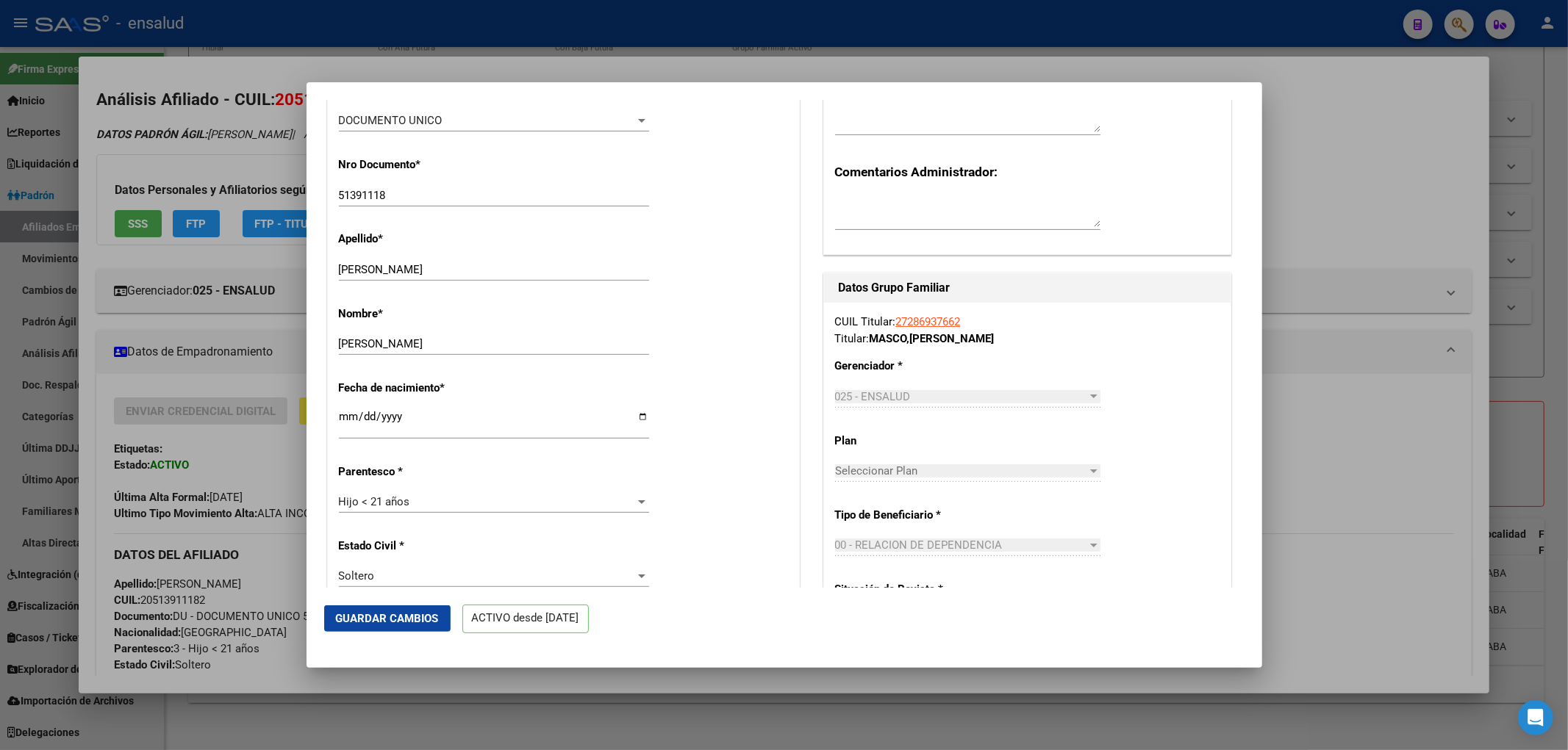
click at [399, 618] on span "Guardar Cambios" at bounding box center [388, 619] width 103 height 13
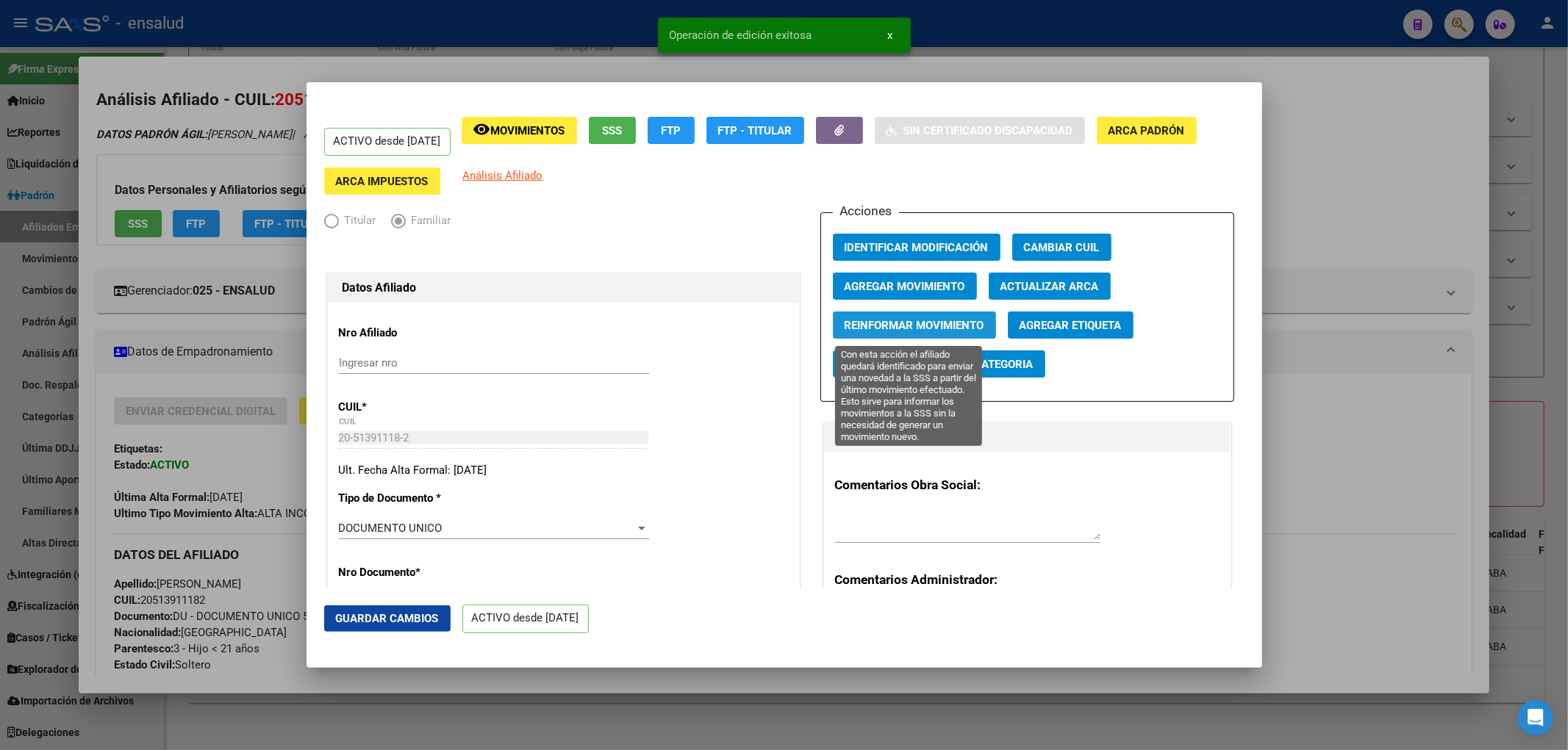
click at [892, 331] on span "Reinformar Movimiento" at bounding box center [914, 325] width 139 height 13
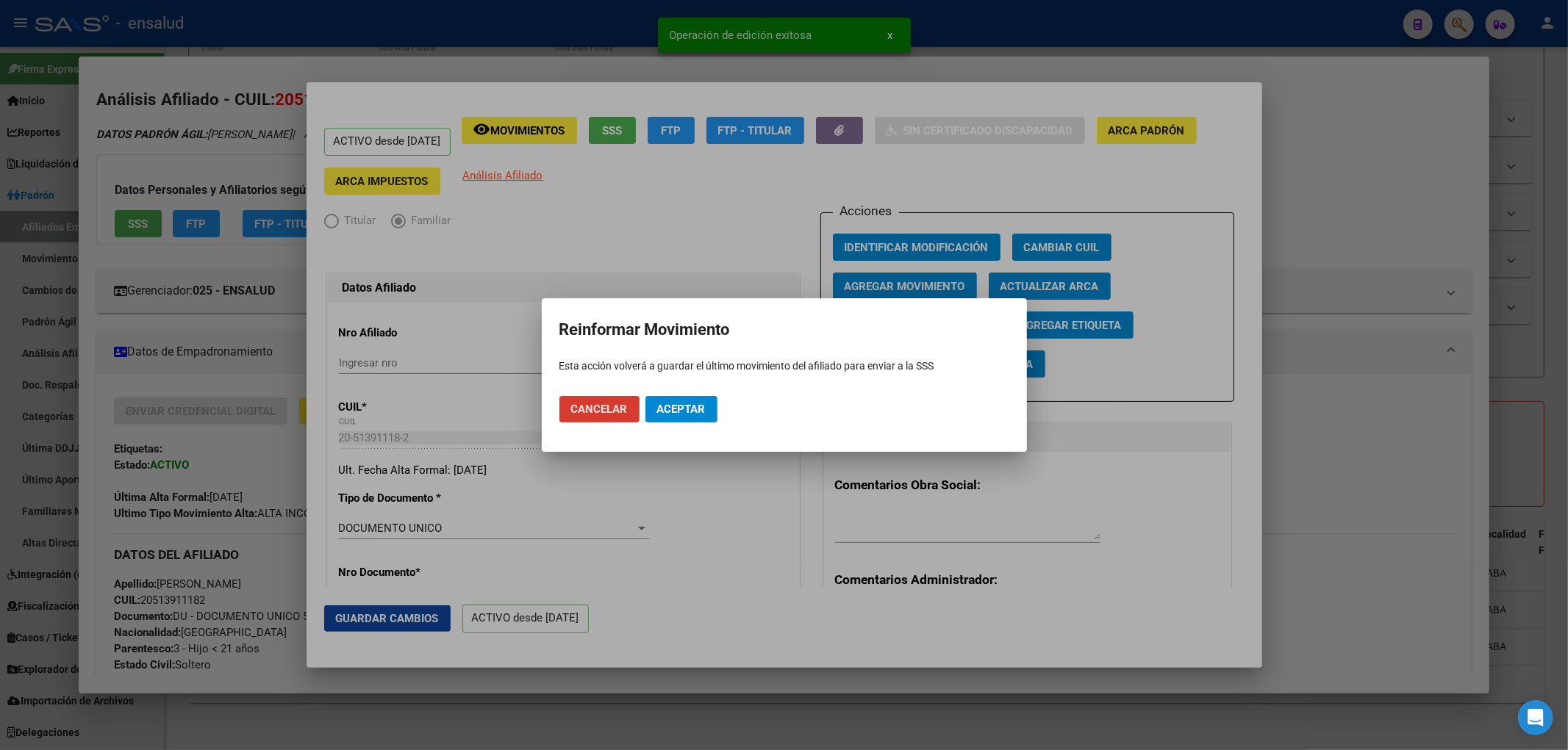
click at [680, 412] on span "Aceptar" at bounding box center [681, 409] width 48 height 13
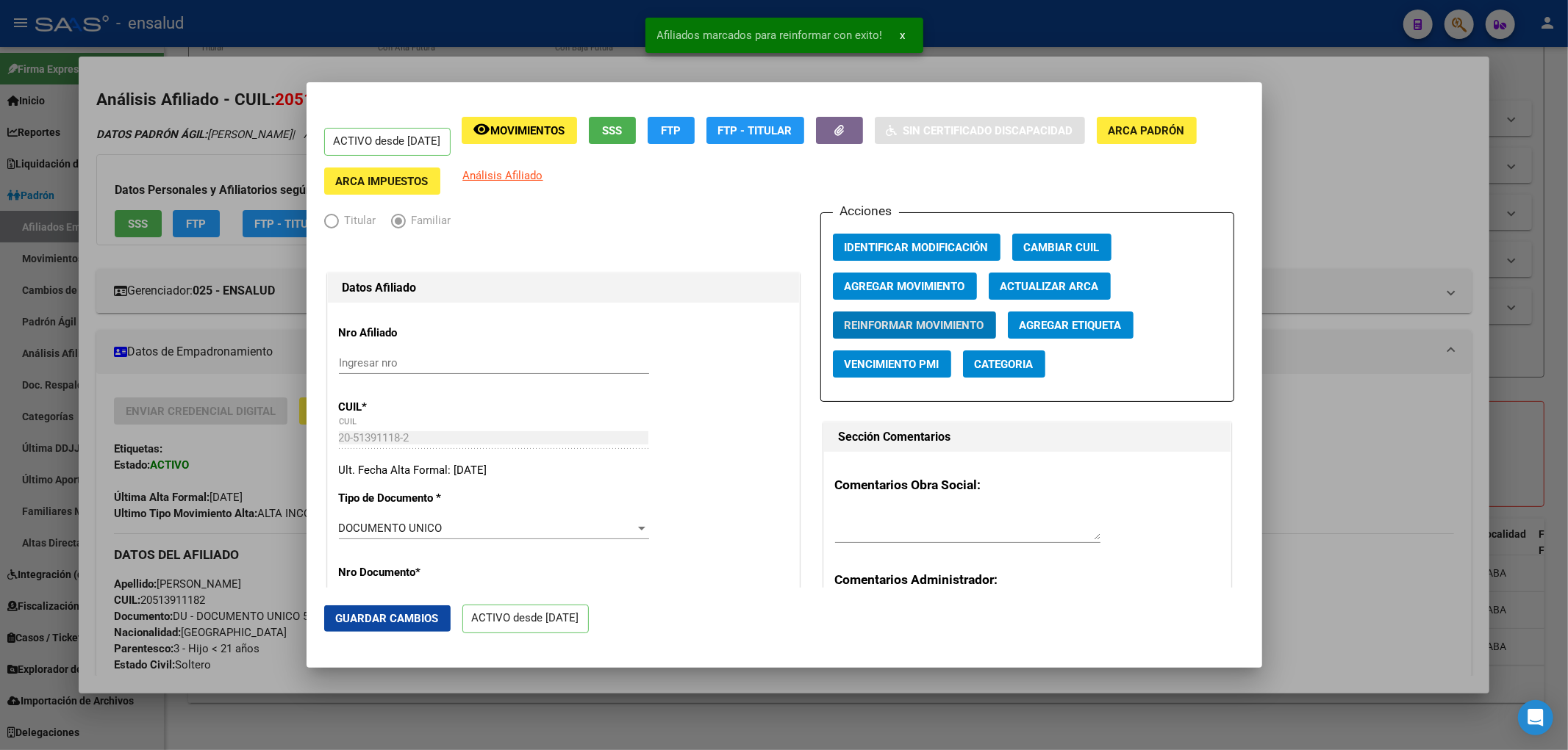
click at [937, 276] on button "Agregar Movimiento" at bounding box center [904, 286] width 144 height 27
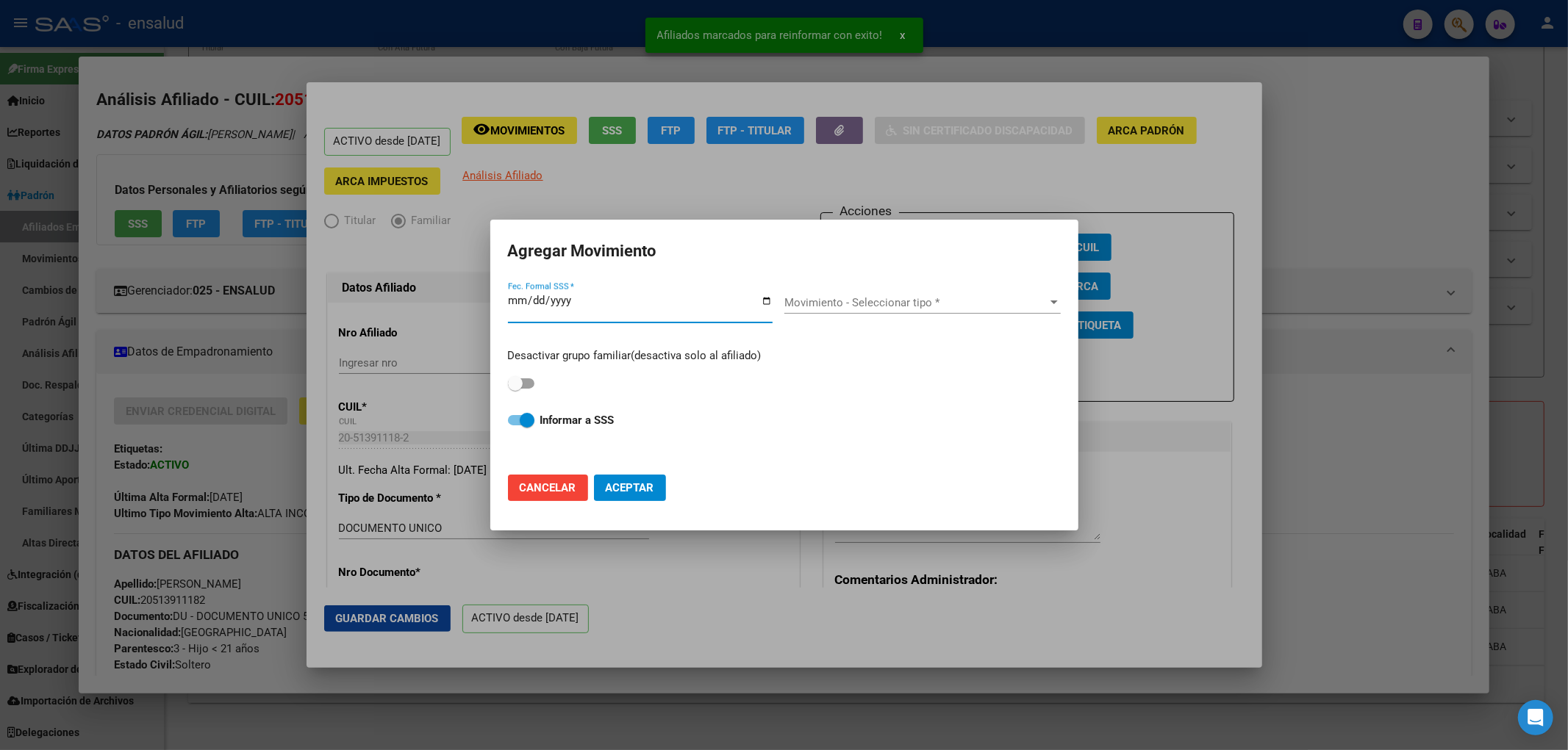
click at [937, 299] on span "Movimiento - Seleccionar tipo *" at bounding box center [915, 302] width 263 height 13
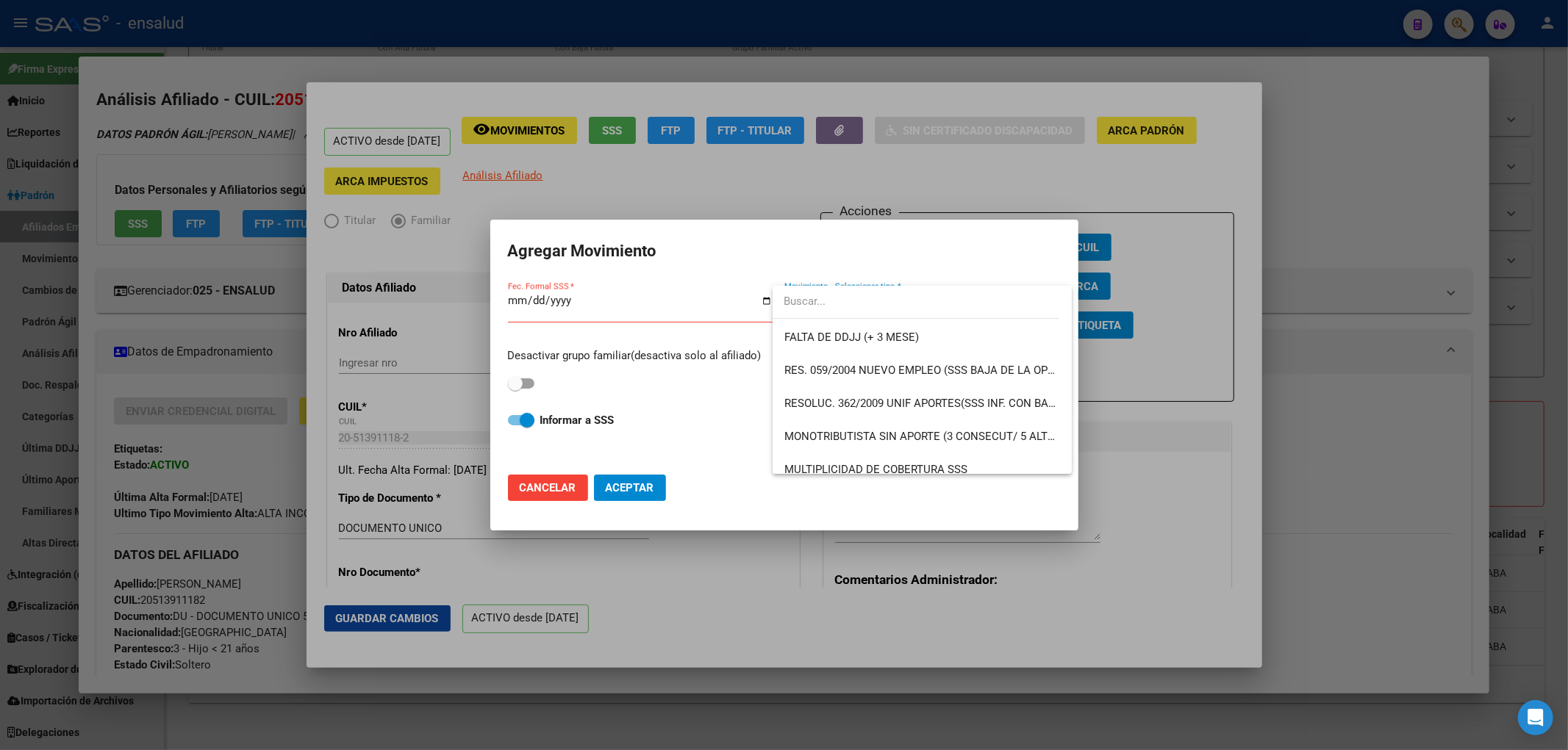
scroll to position [569, 0]
click at [1348, 524] on div at bounding box center [784, 375] width 1568 height 750
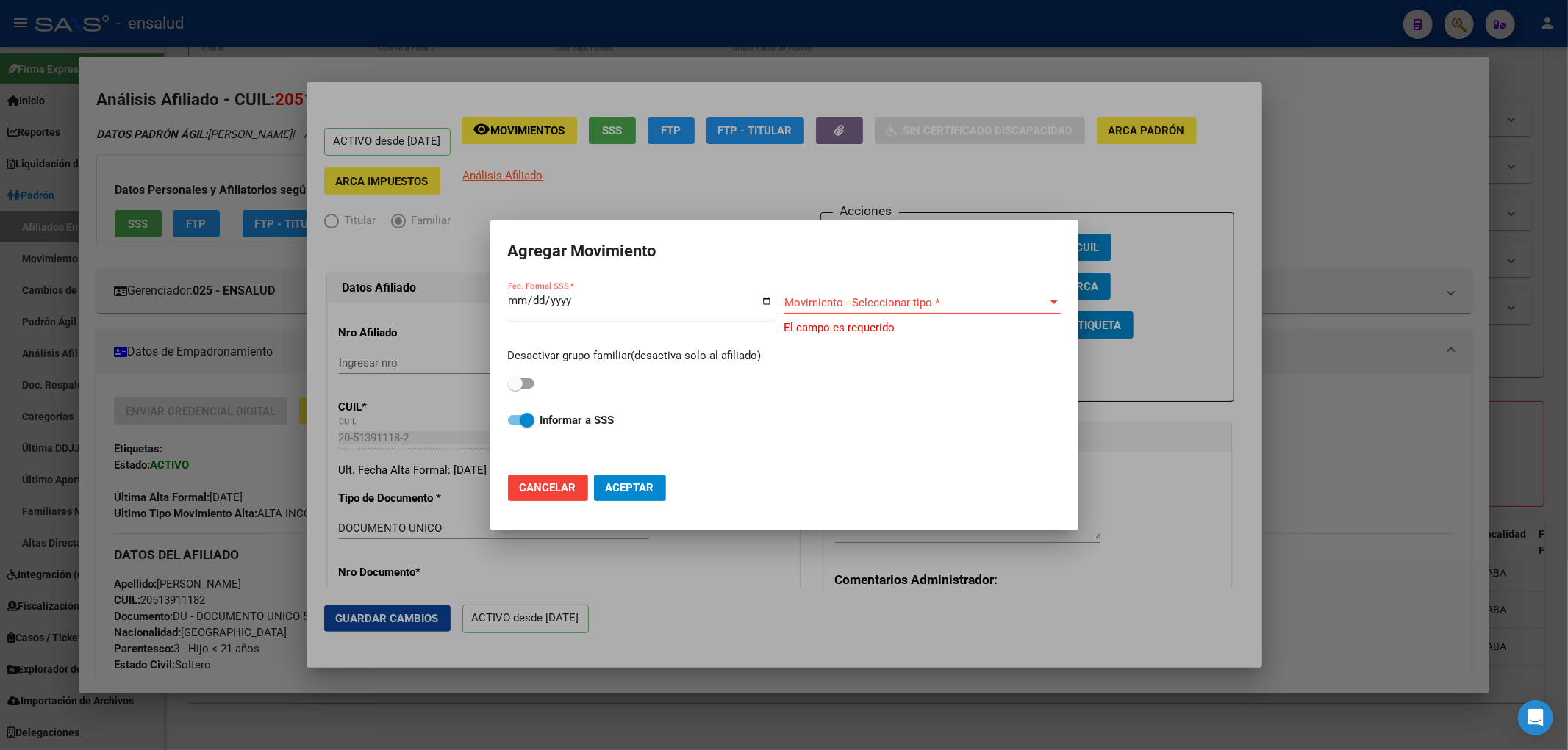
click at [546, 471] on mat-dialog-actions "Cancelar Aceptar" at bounding box center [785, 487] width 553 height 50
click at [547, 486] on span "Cancelar" at bounding box center [548, 488] width 57 height 13
checkbox input "false"
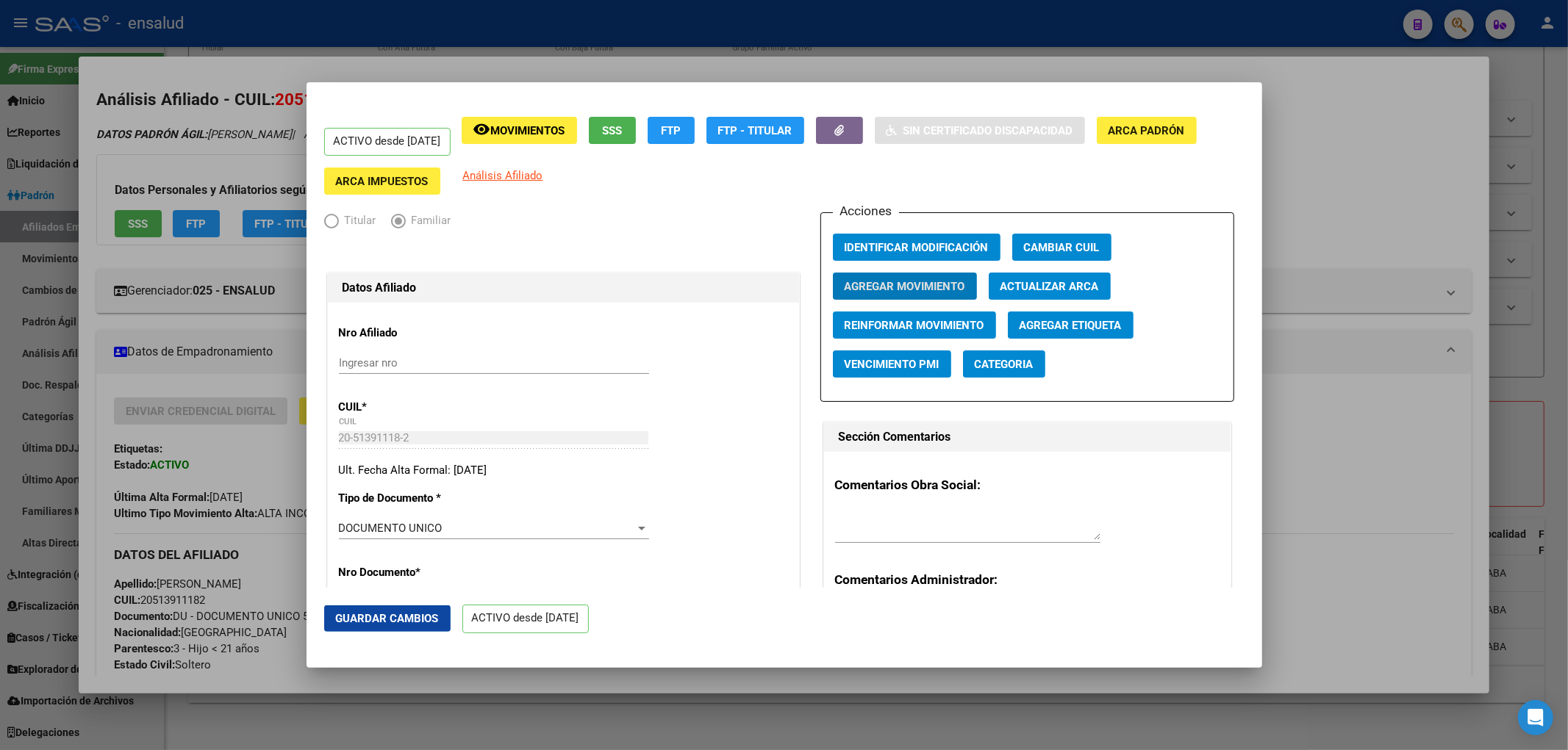
click at [1268, 487] on div at bounding box center [784, 375] width 1568 height 750
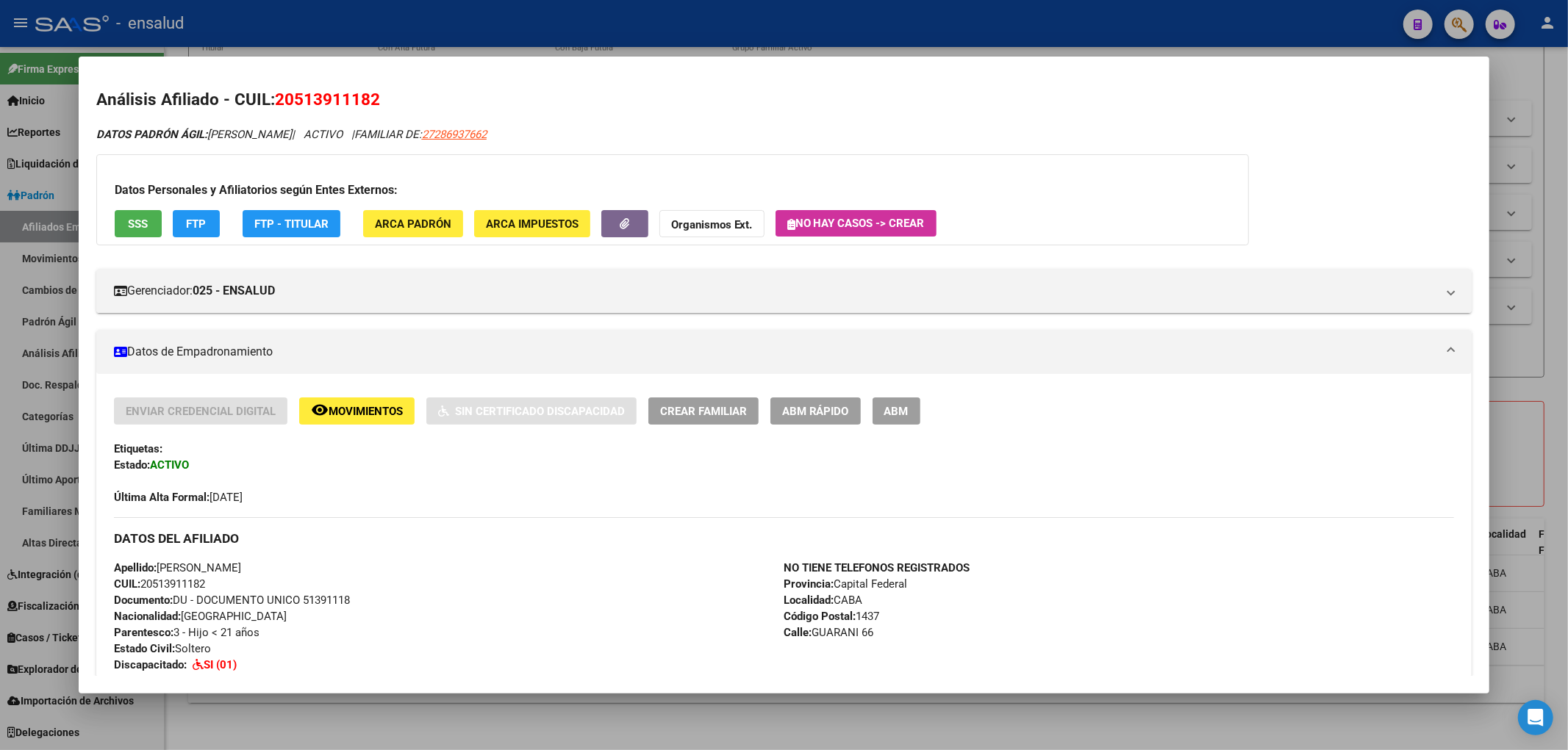
click at [1543, 501] on div at bounding box center [784, 375] width 1568 height 750
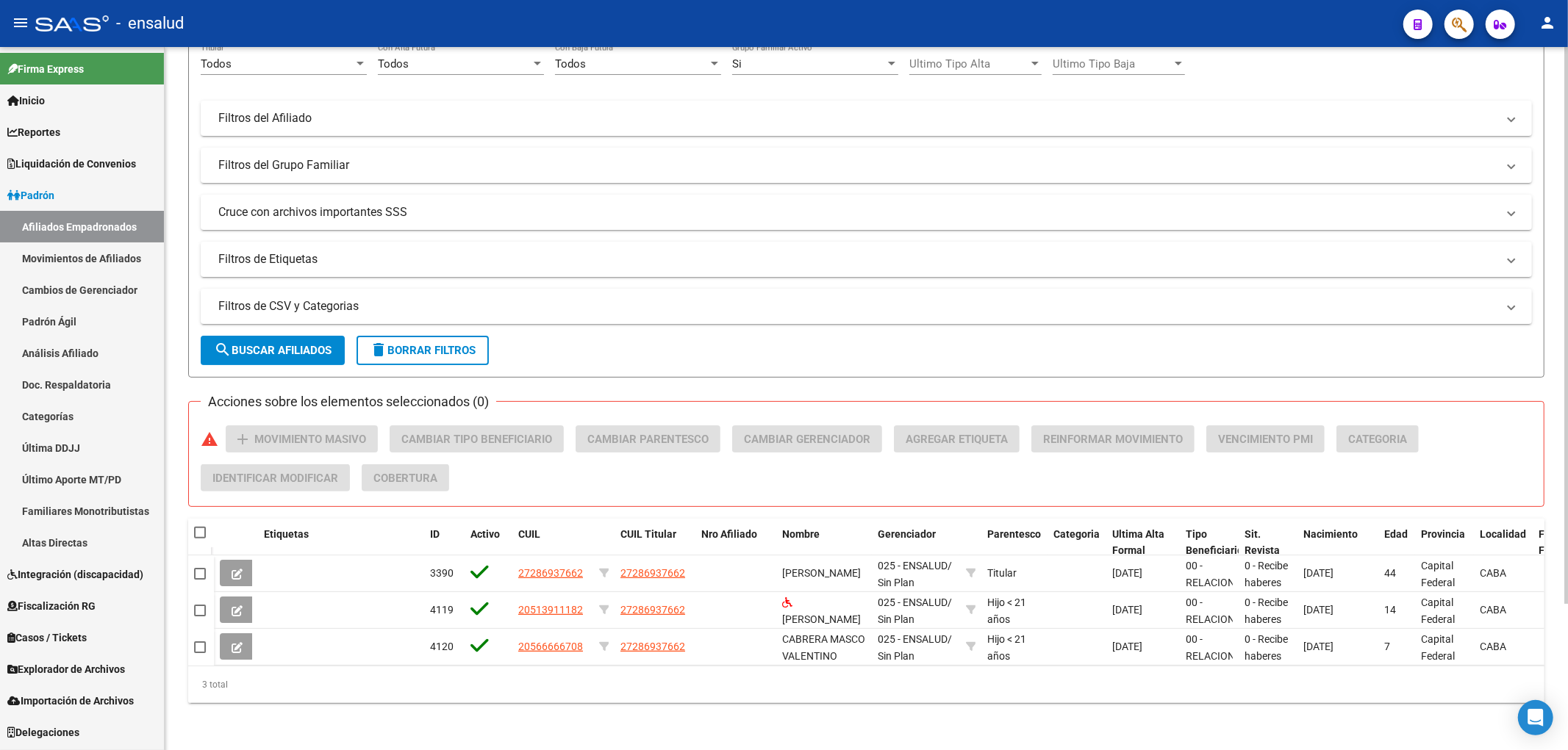
scroll to position [0, 0]
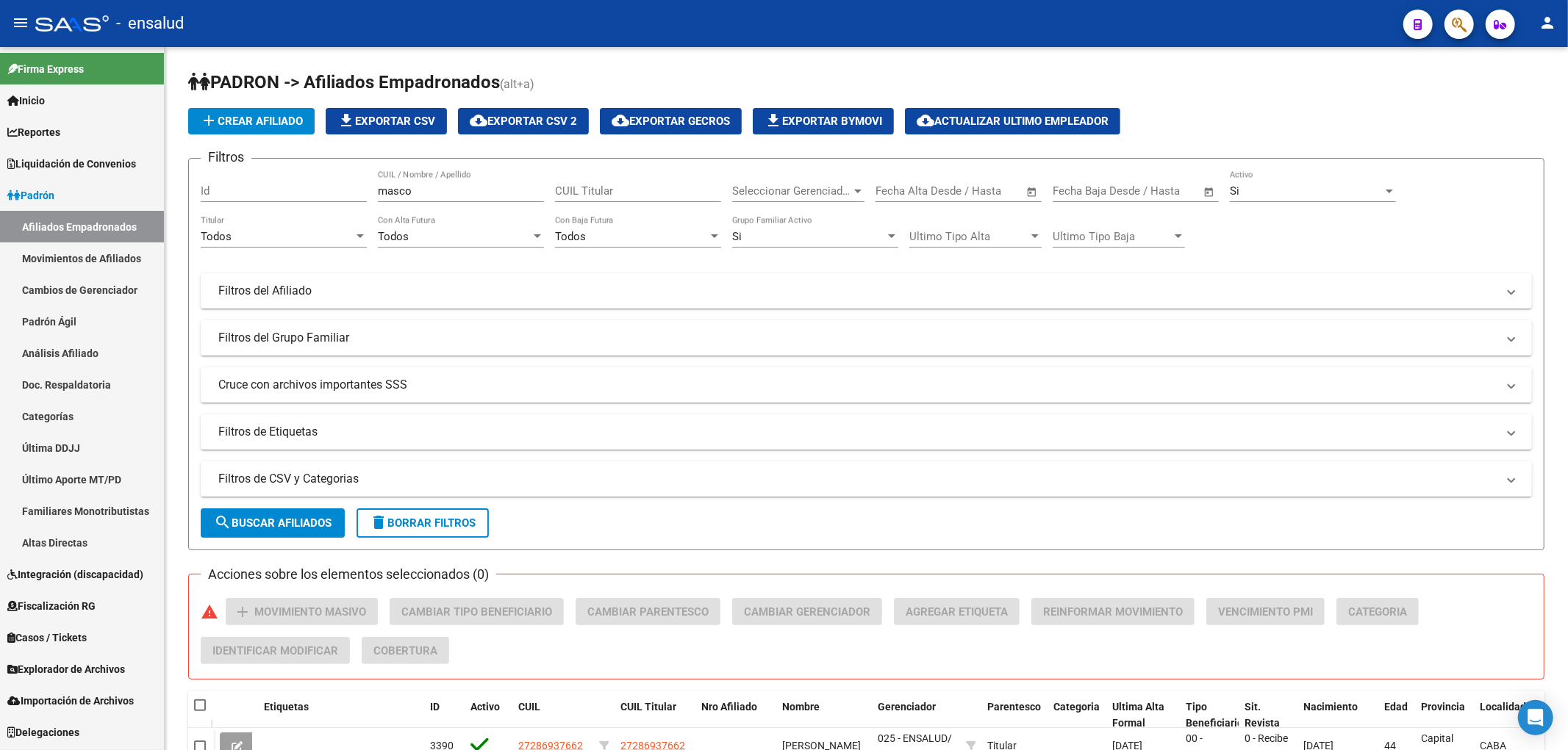
click at [92, 261] on link "Movimientos de Afiliados" at bounding box center [82, 258] width 164 height 31
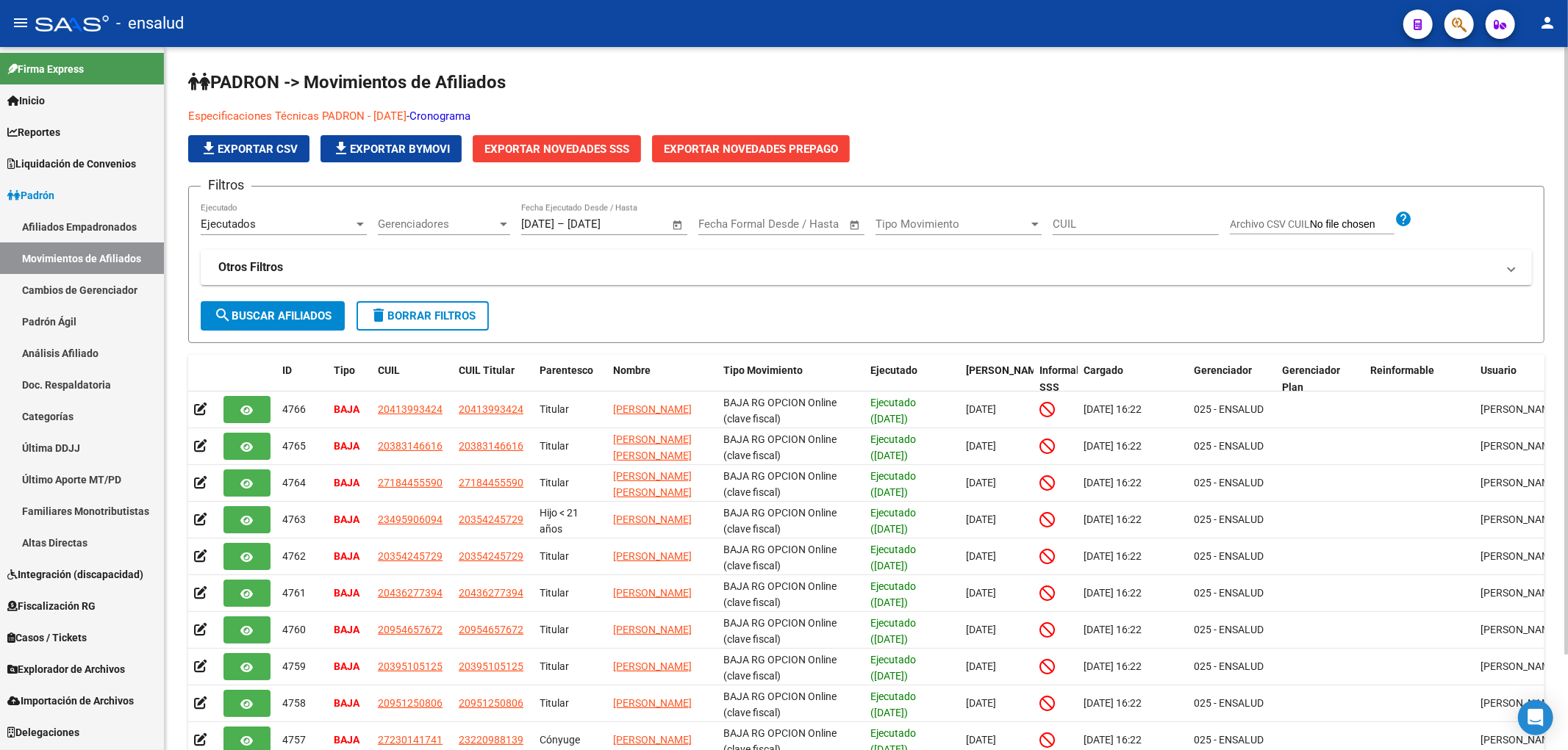
click at [478, 107] on app-list-header "PADRON -> Movimientos de Afiliados Especificaciones Técnicas PADRON - [DATE] - …" at bounding box center [866, 207] width 1356 height 273
click at [470, 114] on link "Cronograma" at bounding box center [440, 116] width 61 height 13
